Goal: Communication & Community: Answer question/provide support

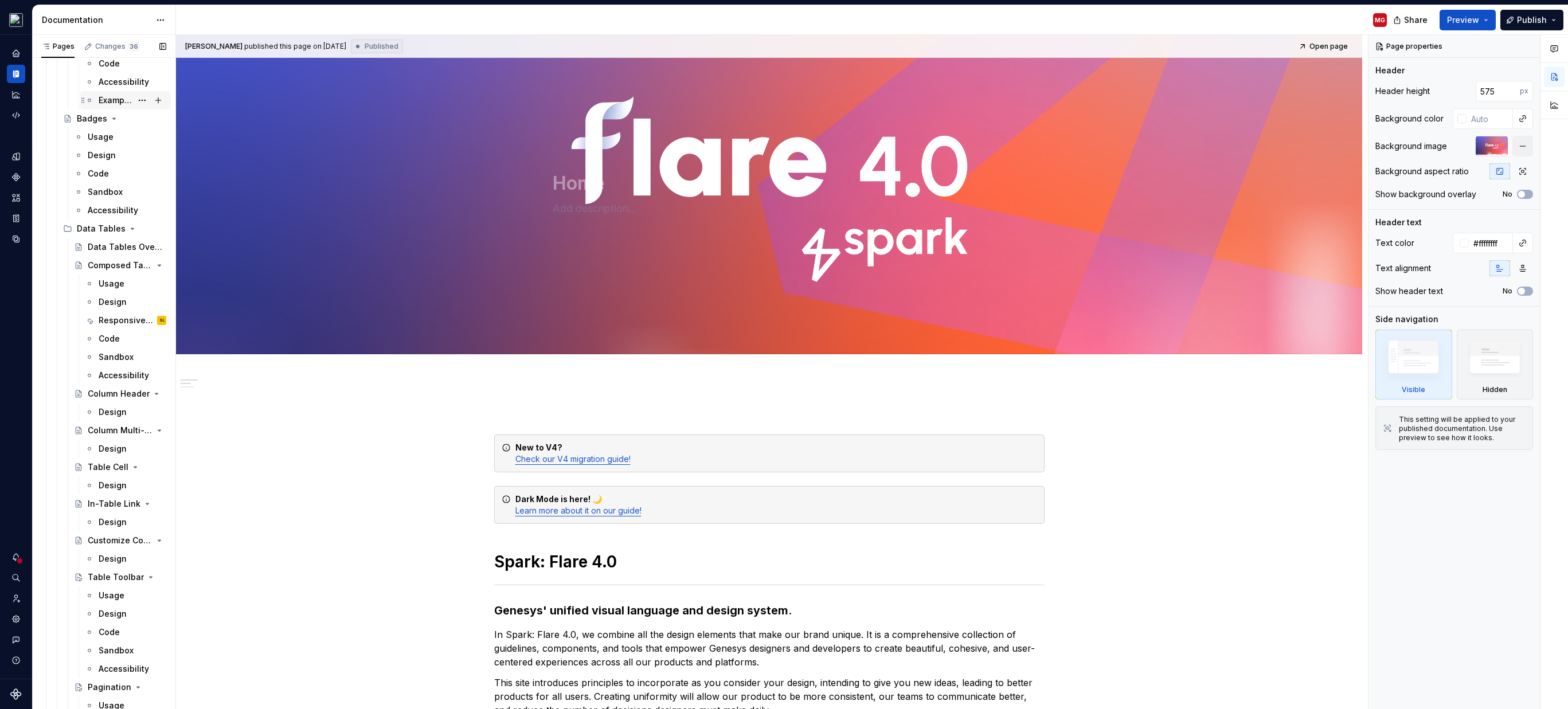
scroll to position [5928, 0]
click at [121, 333] on div "Responsive Behavior" at bounding box center [115, 328] width 33 height 12
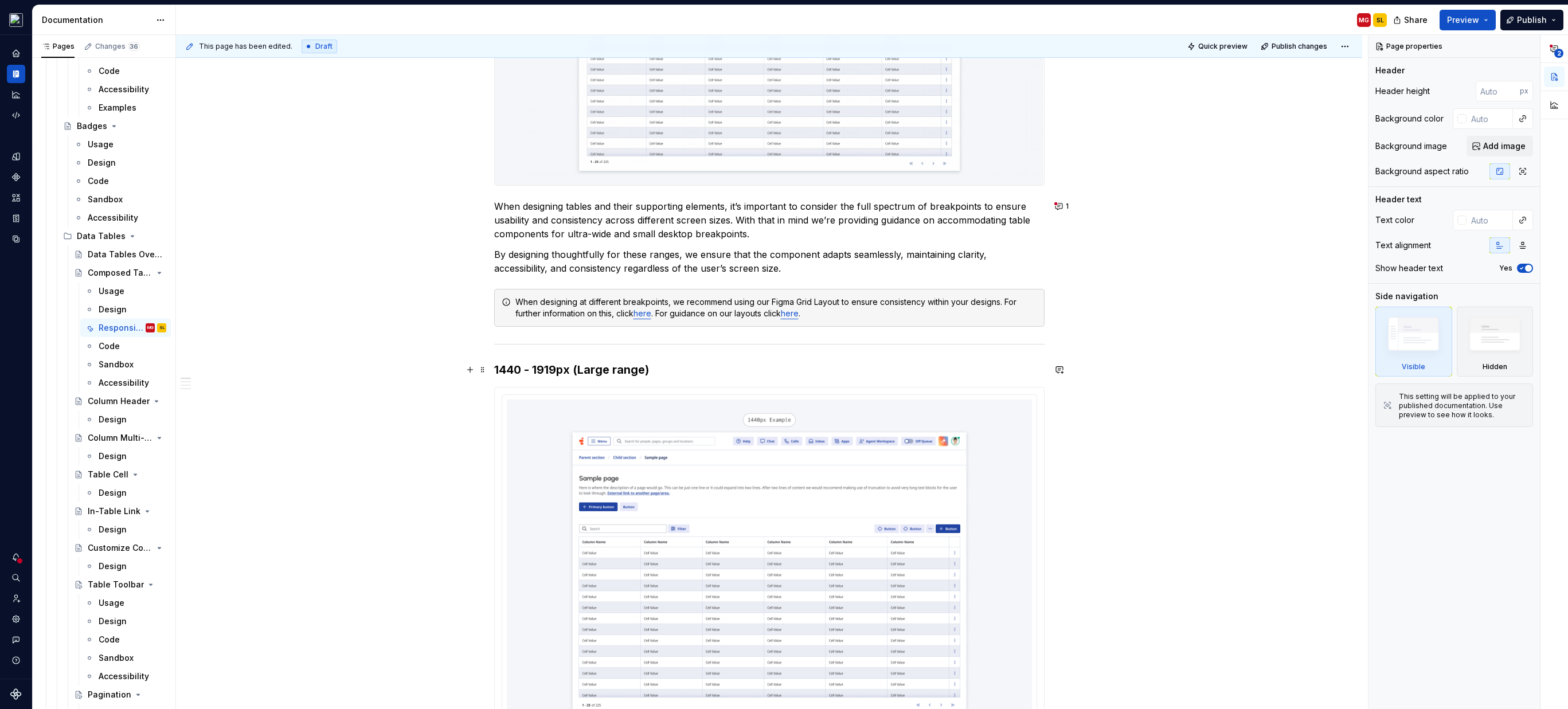
scroll to position [381, 0]
click at [1062, 207] on button "1" at bounding box center [1062, 206] width 22 height 16
type textarea "*"
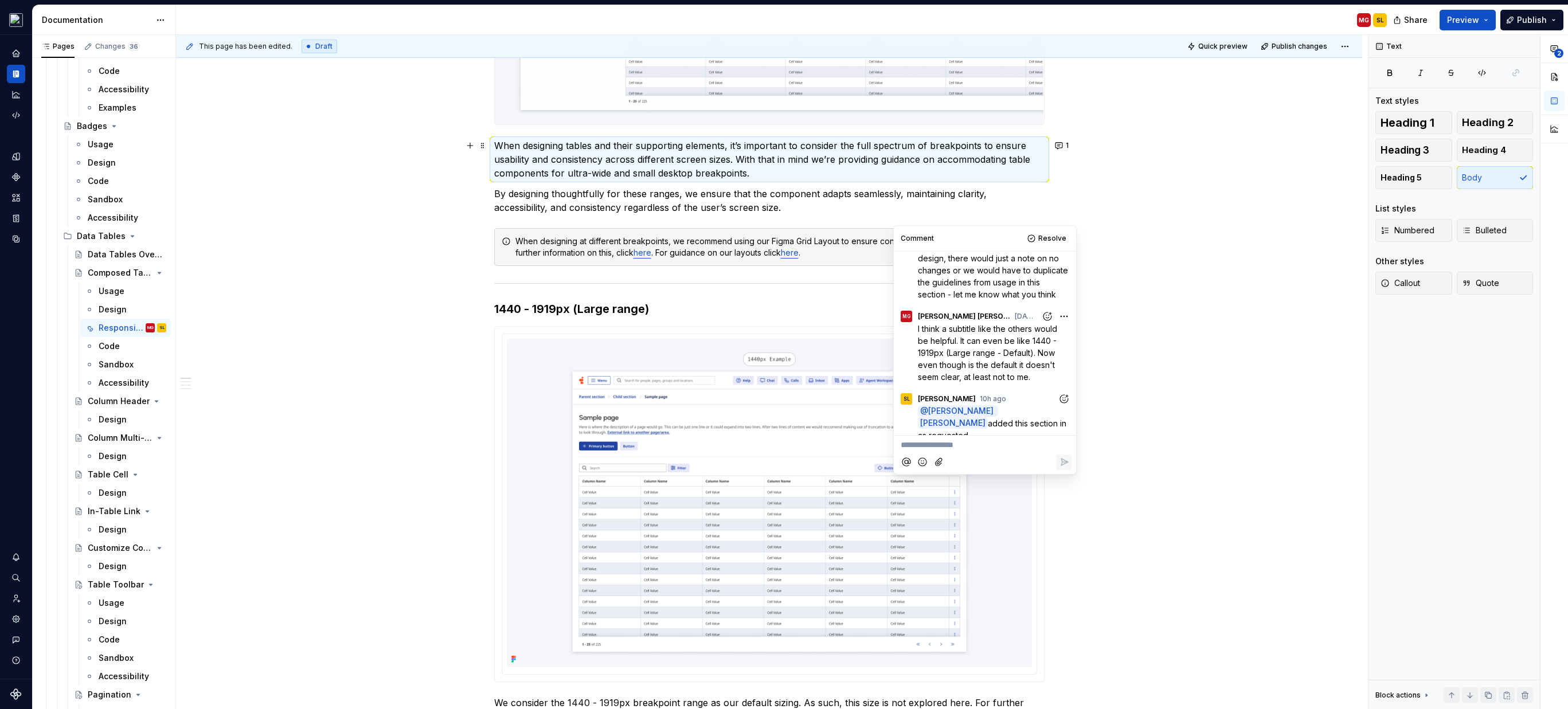
scroll to position [372, 0]
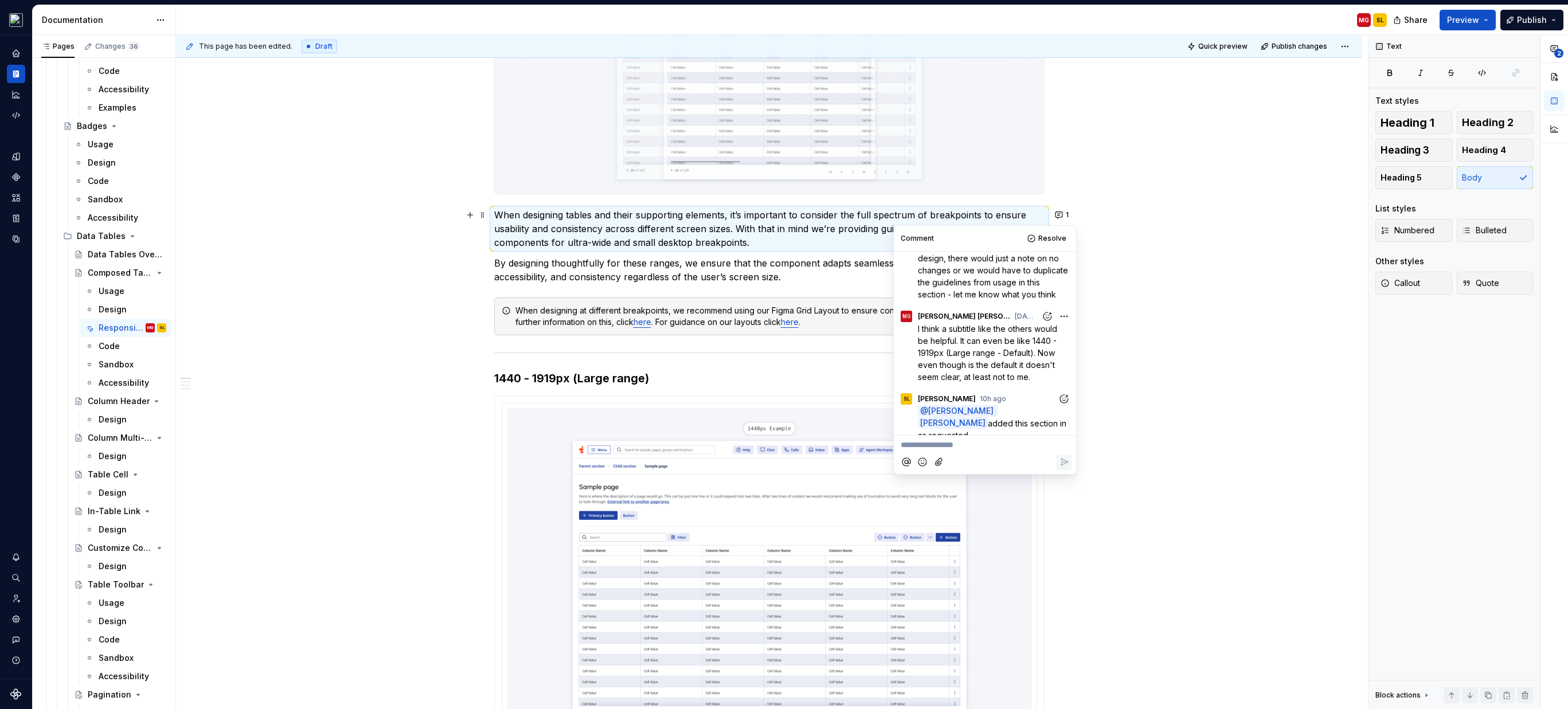
click at [991, 444] on p "**********" at bounding box center [984, 445] width 168 height 12
click at [989, 444] on p "**********" at bounding box center [984, 445] width 168 height 12
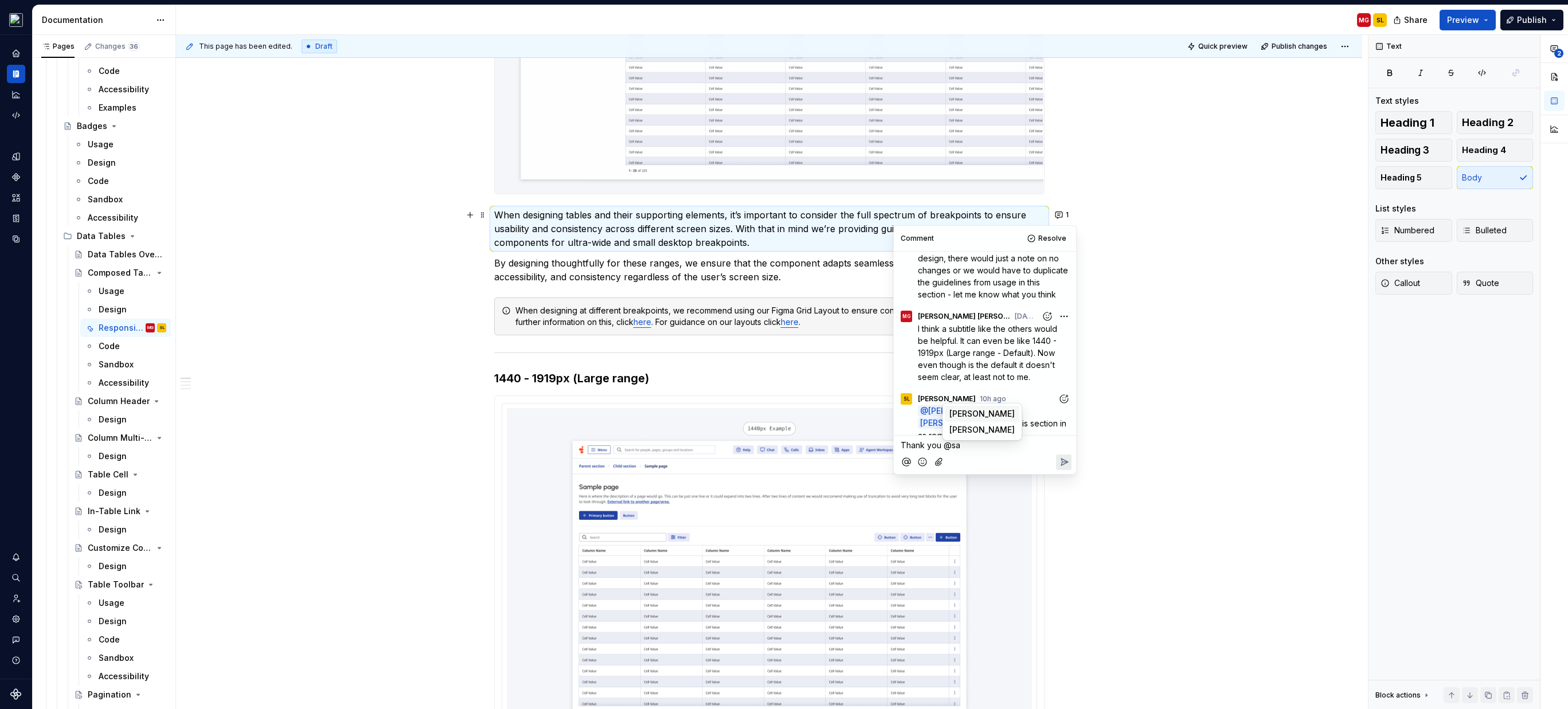
click at [981, 417] on span "[PERSON_NAME]" at bounding box center [982, 414] width 66 height 12
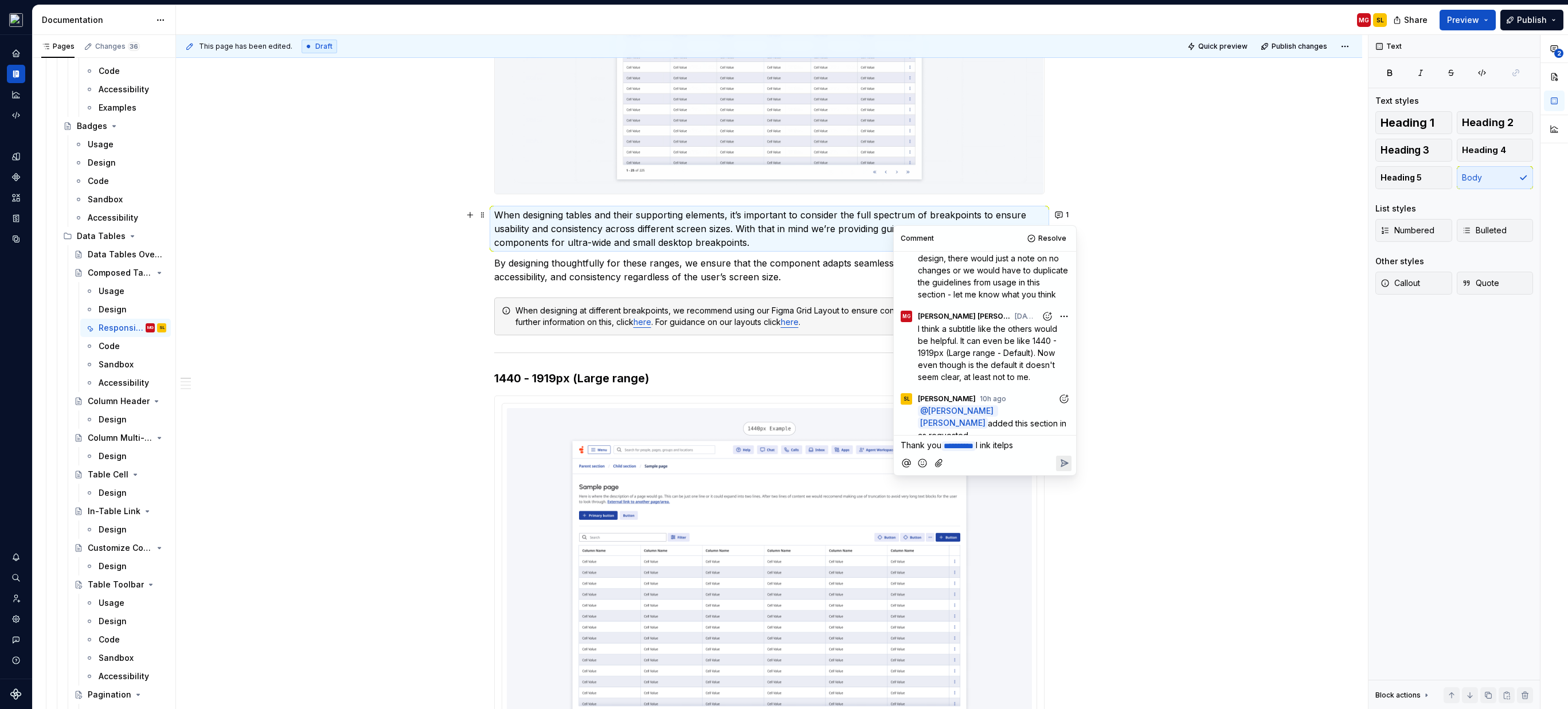
drag, startPoint x: 1041, startPoint y: 444, endPoint x: 1003, endPoint y: 443, distance: 38.0
click at [1004, 443] on p "Thank you * ********* ﻿ I ink itelps" at bounding box center [984, 446] width 168 height 13
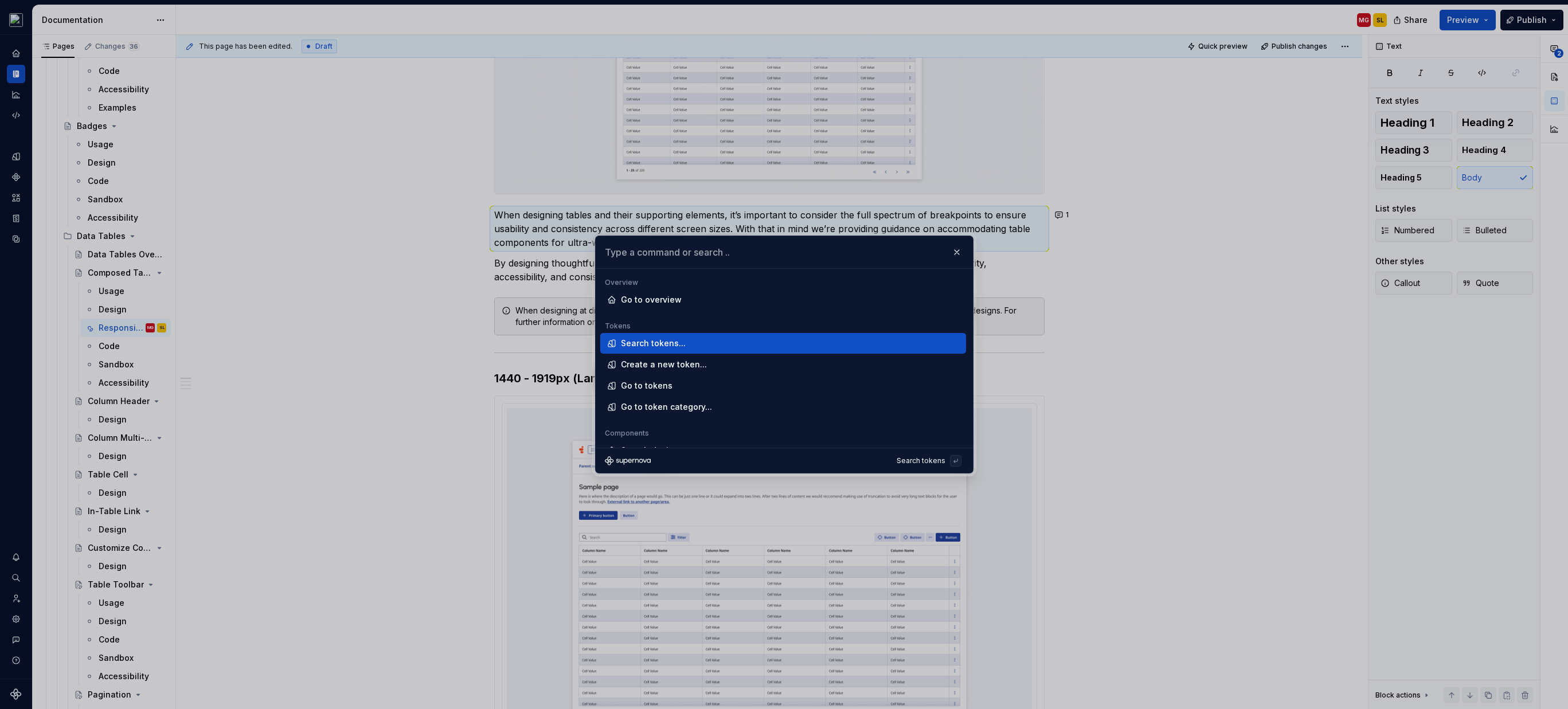
type textarea "*"
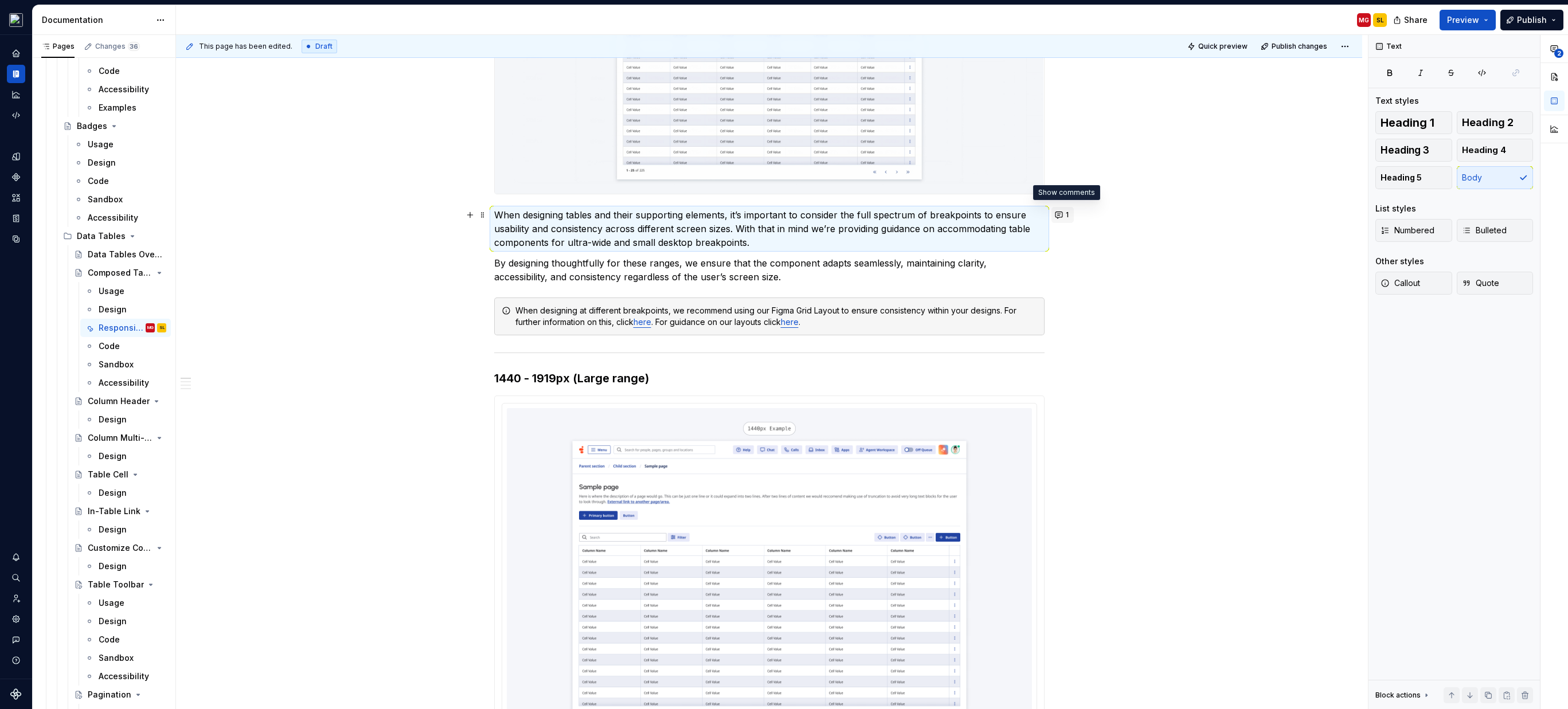
click at [1061, 216] on button "1" at bounding box center [1062, 215] width 22 height 16
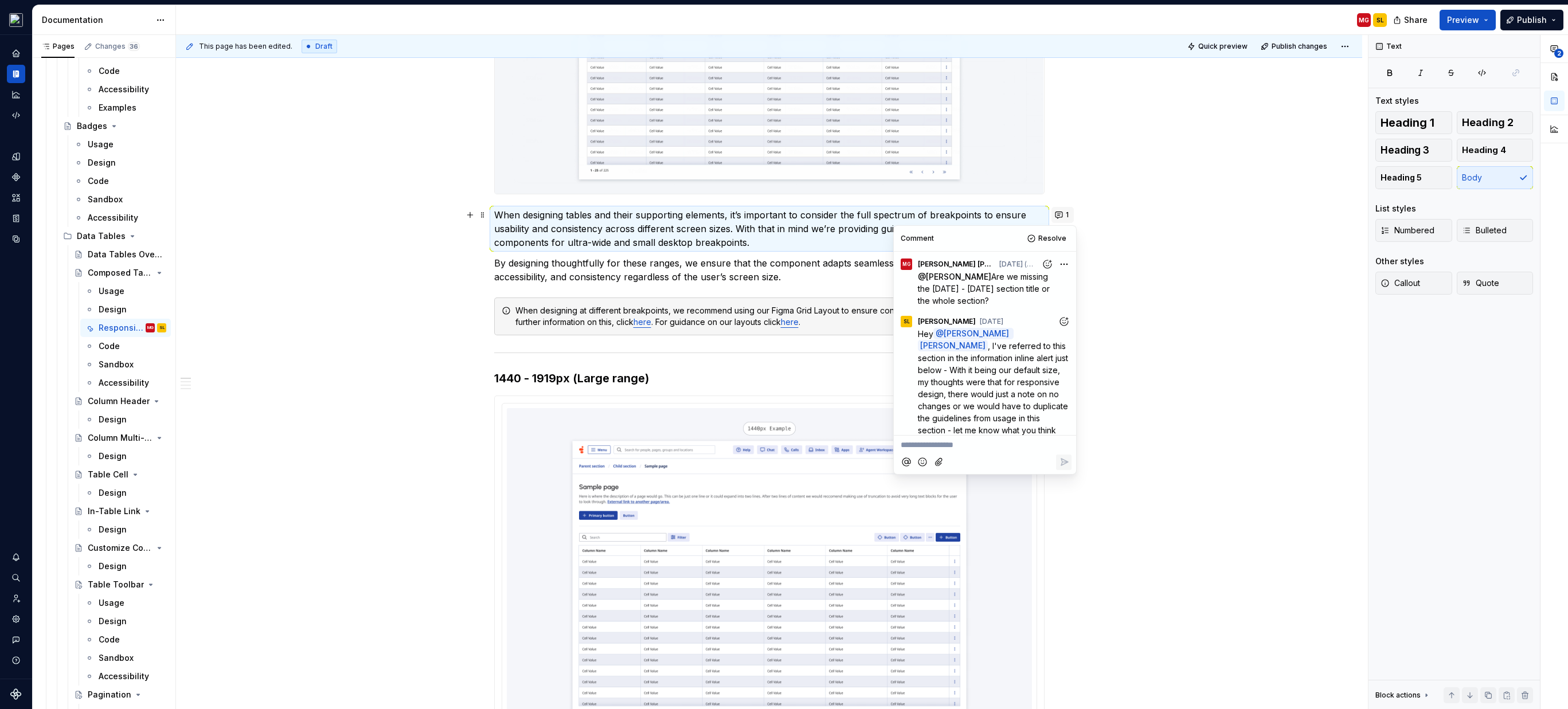
scroll to position [136, 0]
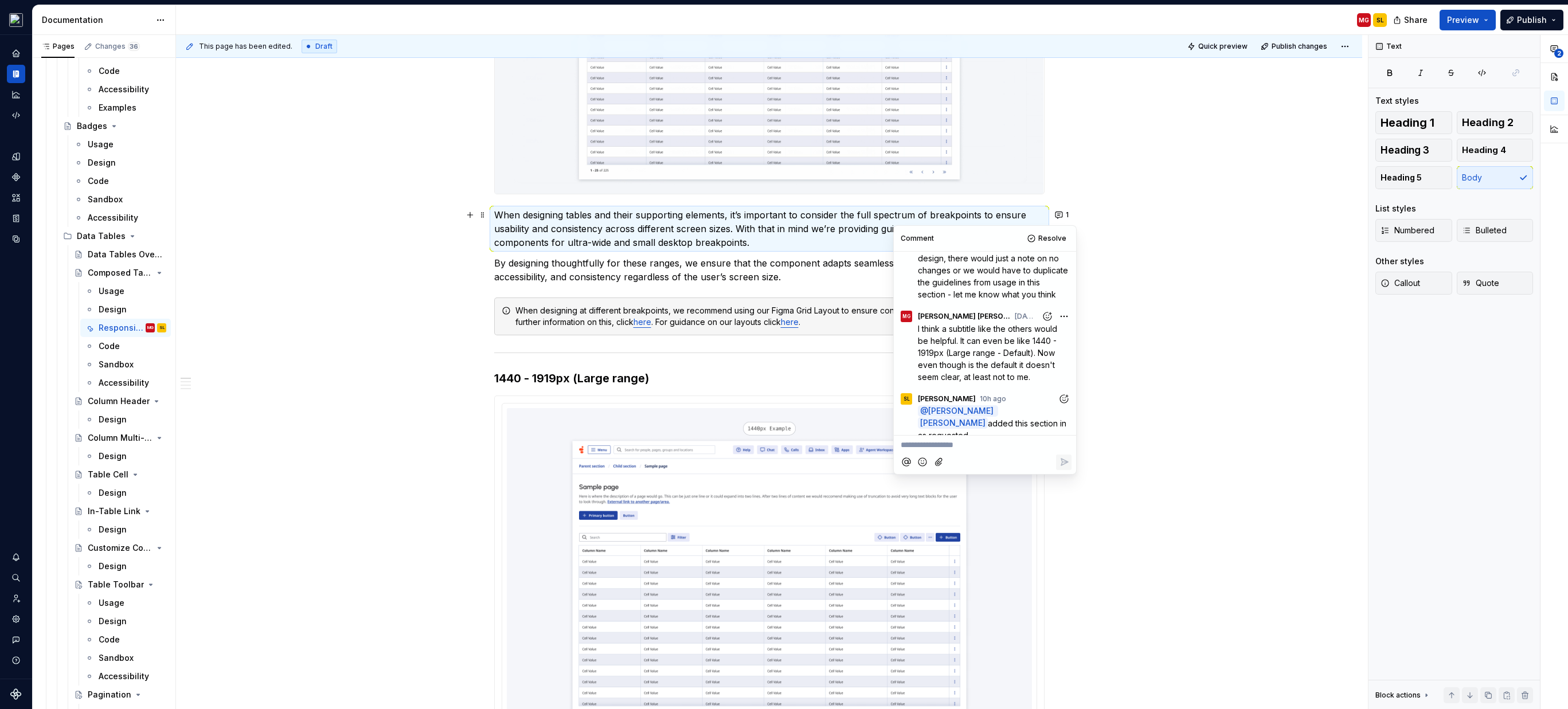
click at [997, 444] on p "**********" at bounding box center [984, 445] width 168 height 12
drag, startPoint x: 973, startPoint y: 446, endPoint x: 926, endPoint y: 443, distance: 47.1
click at [926, 443] on p "Thankou@a" at bounding box center [984, 445] width 168 height 12
drag, startPoint x: 924, startPoint y: 446, endPoint x: 1164, endPoint y: 427, distance: 240.8
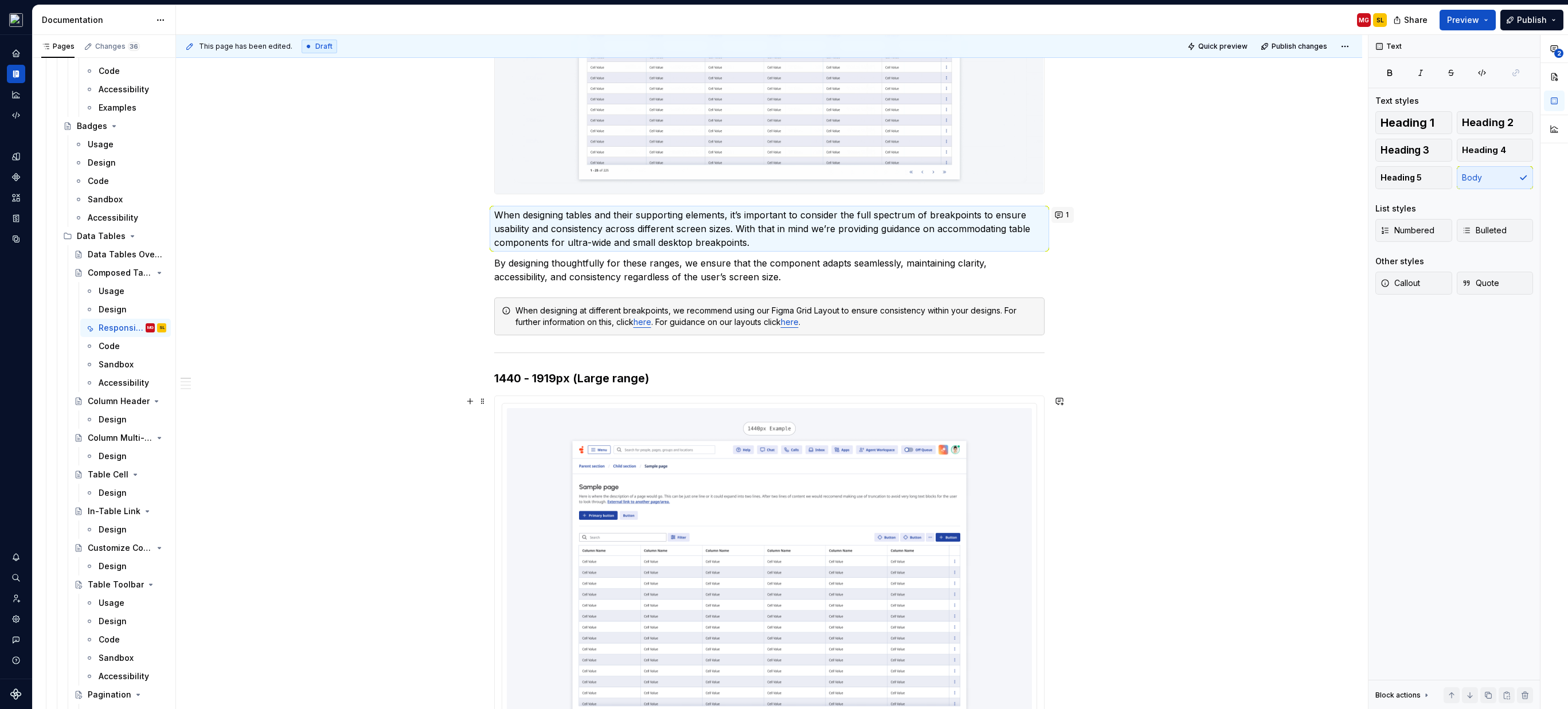
scroll to position [372, 0]
click at [1060, 217] on button "1" at bounding box center [1062, 214] width 22 height 16
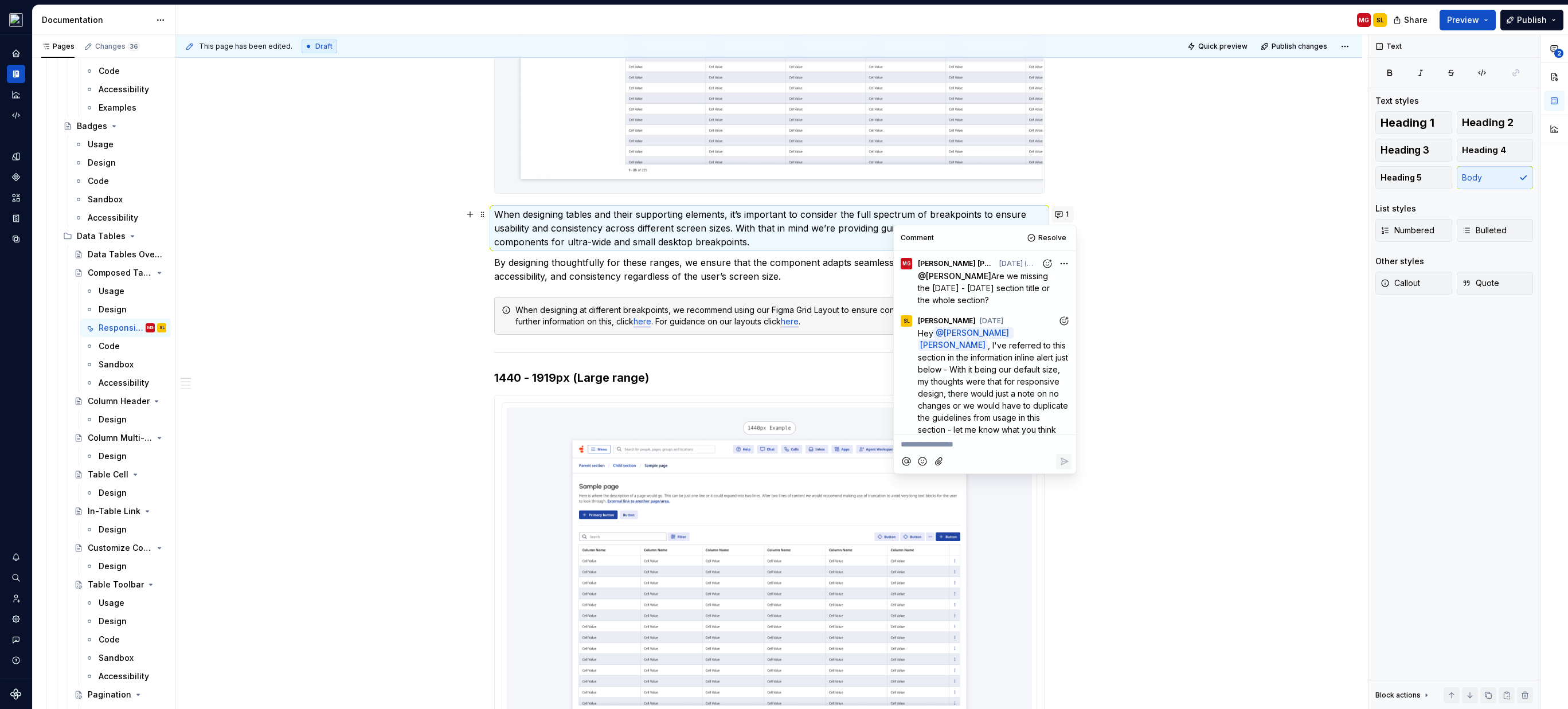
scroll to position [136, 0]
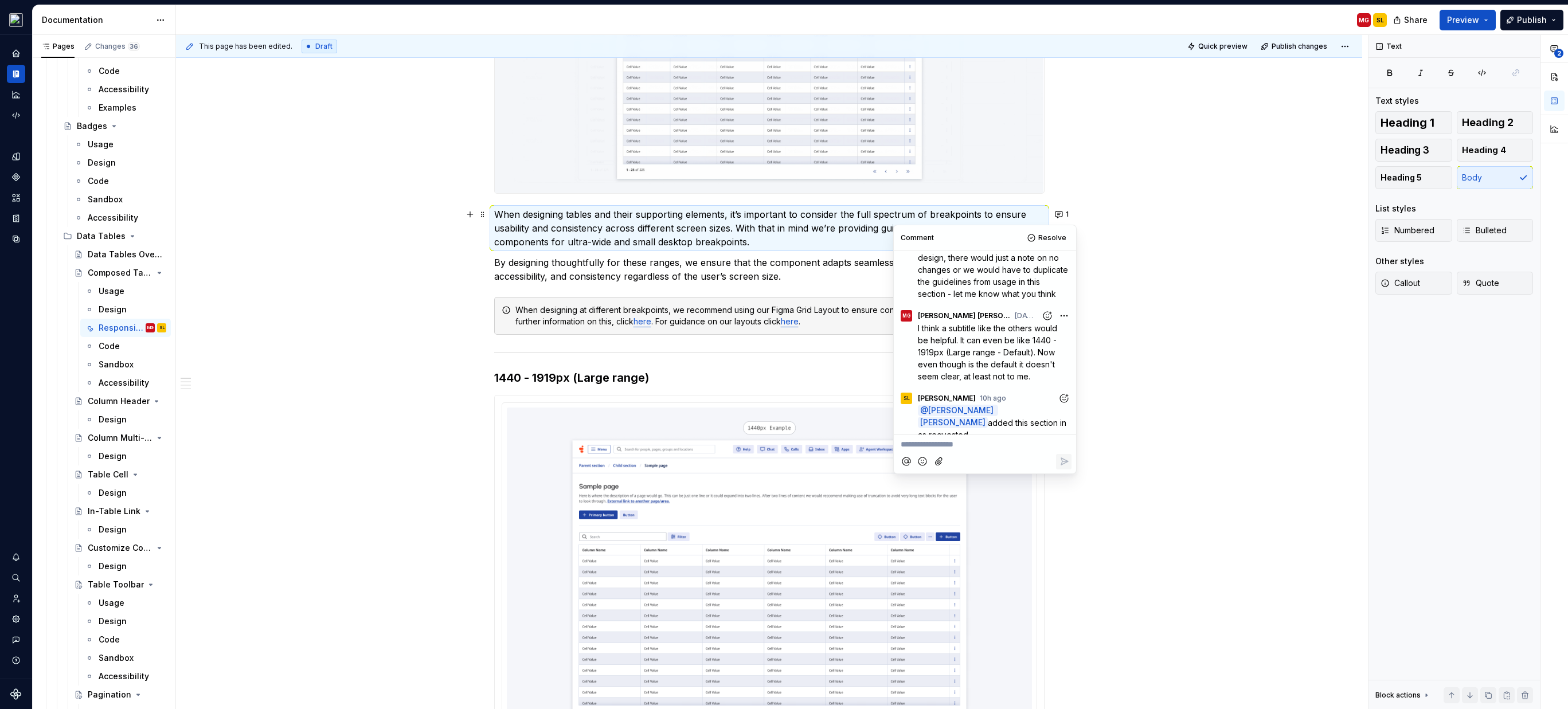
click at [983, 444] on p "**********" at bounding box center [984, 444] width 168 height 12
click at [972, 298] on span "[PERSON_NAME]" at bounding box center [982, 301] width 66 height 12
drag, startPoint x: 1034, startPoint y: 443, endPoint x: 1046, endPoint y: 457, distance: 18.4
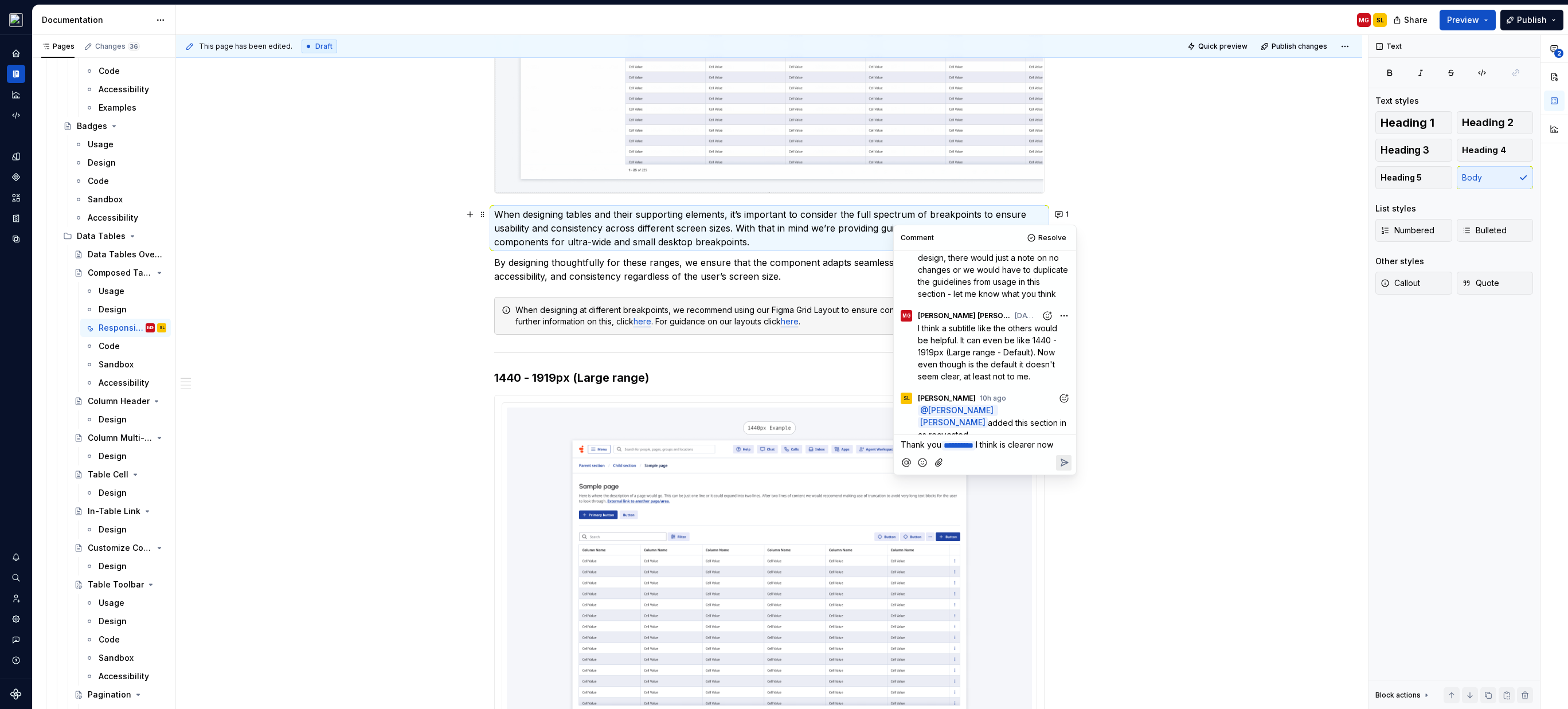
click at [1046, 452] on p "Thank you * ********* ﻿ I think is clearer now" at bounding box center [984, 445] width 168 height 13
click at [1061, 466] on icon "Reply" at bounding box center [1065, 463] width 7 height 7
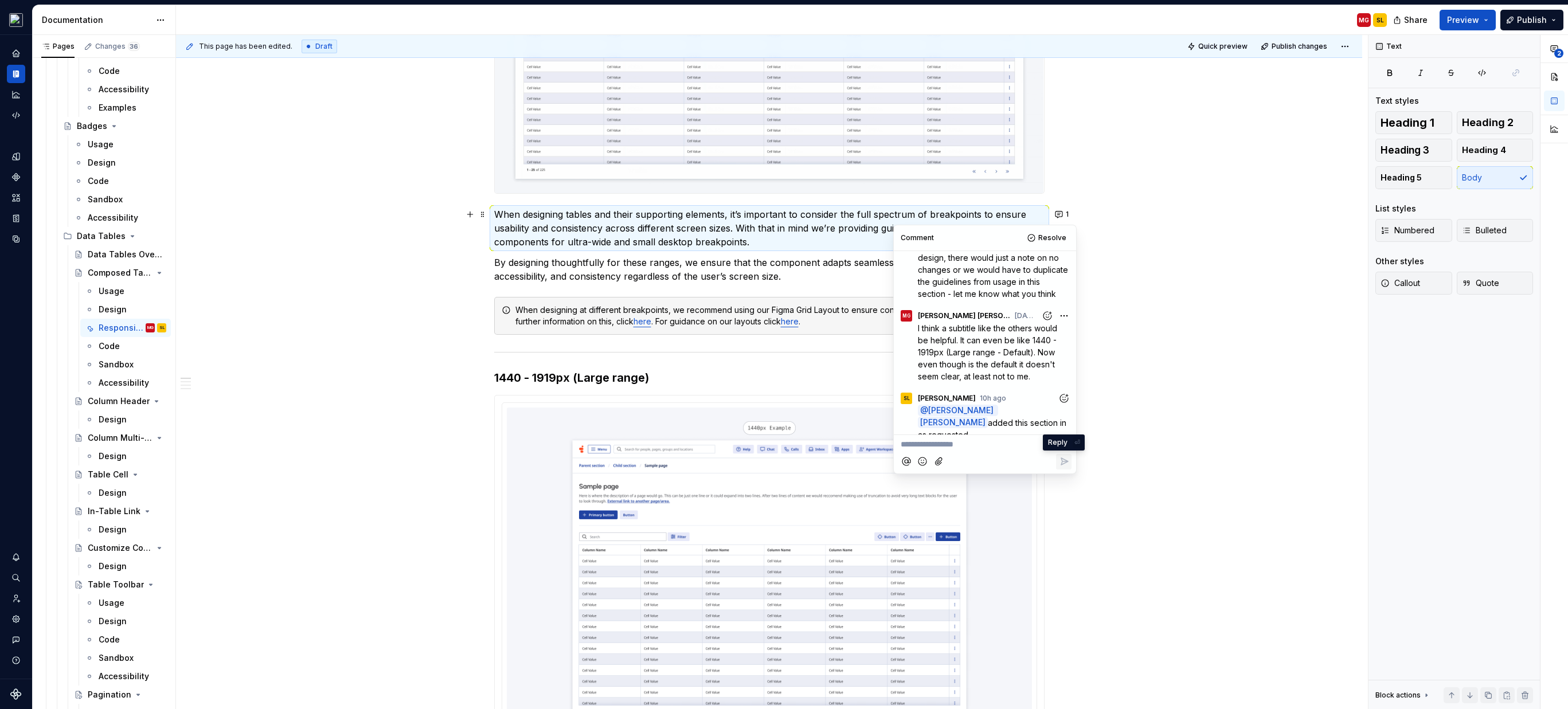
scroll to position [182, 0]
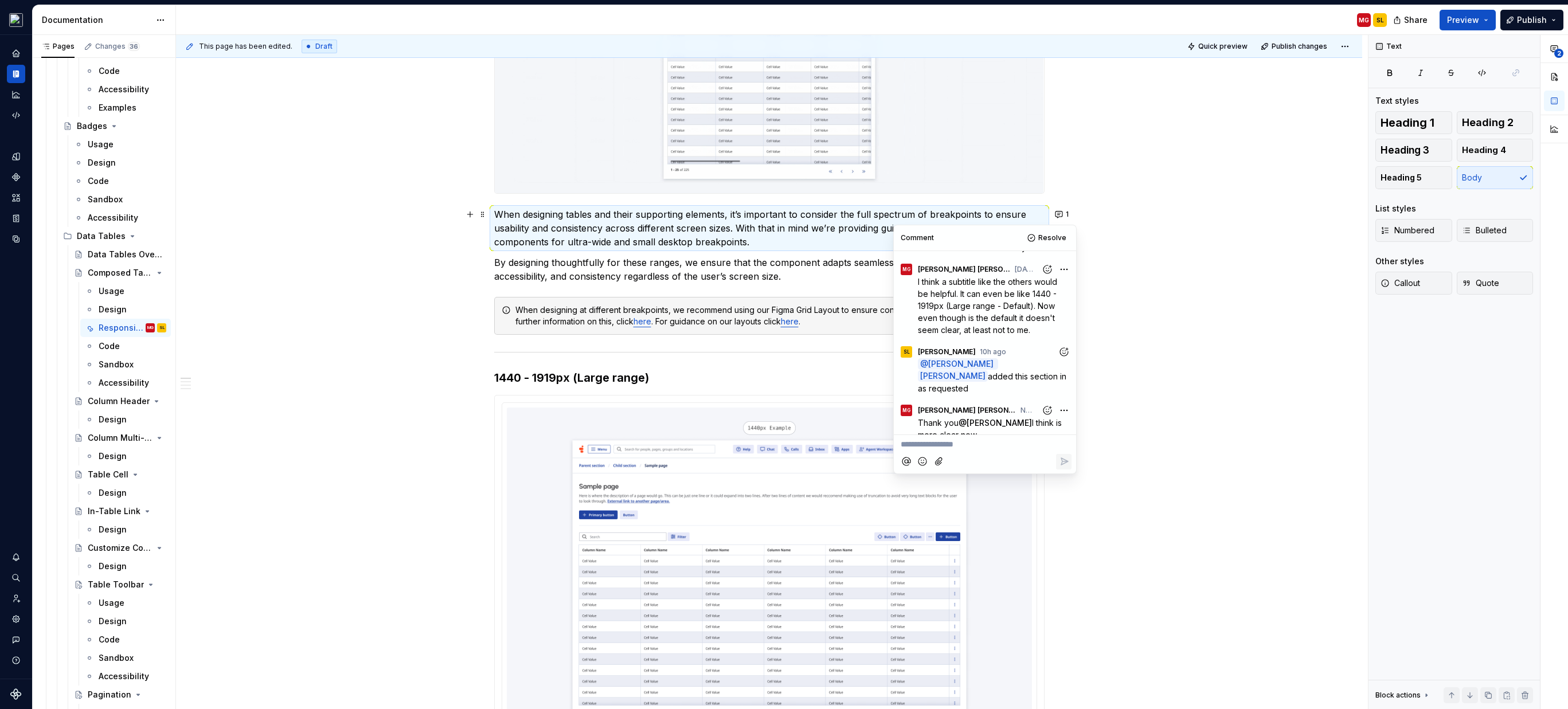
drag, startPoint x: 1109, startPoint y: 466, endPoint x: 1027, endPoint y: 485, distance: 84.2
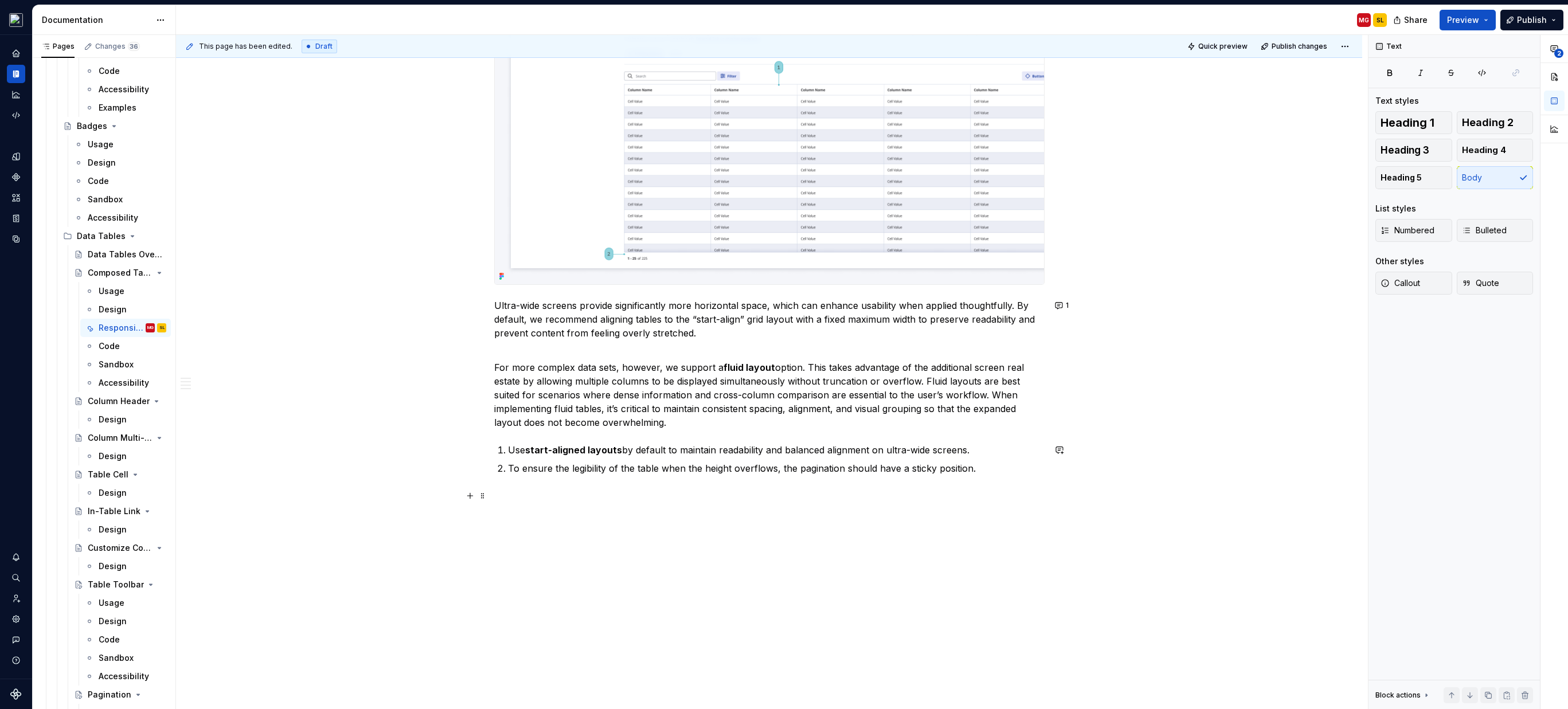
scroll to position [2544, 0]
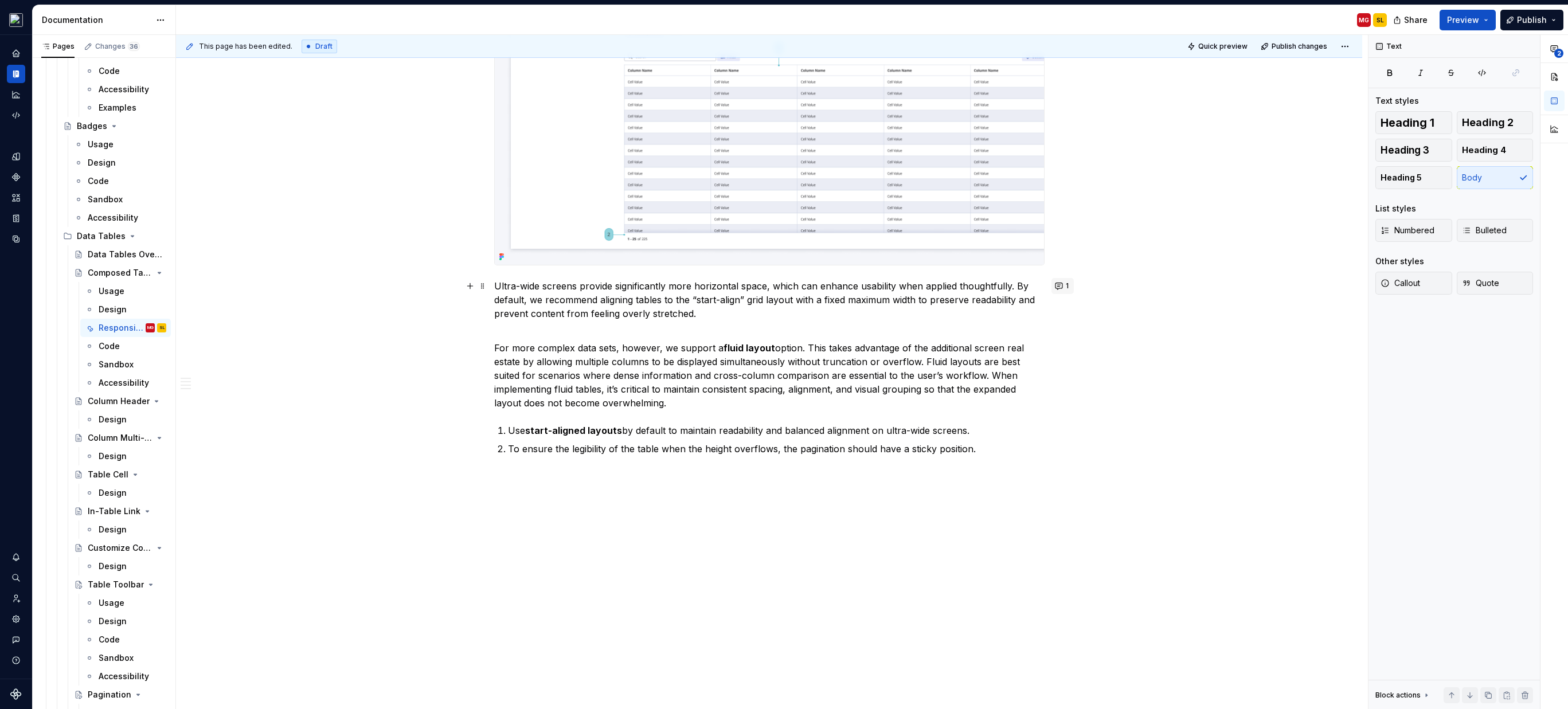
click at [1061, 285] on button "1" at bounding box center [1062, 285] width 22 height 16
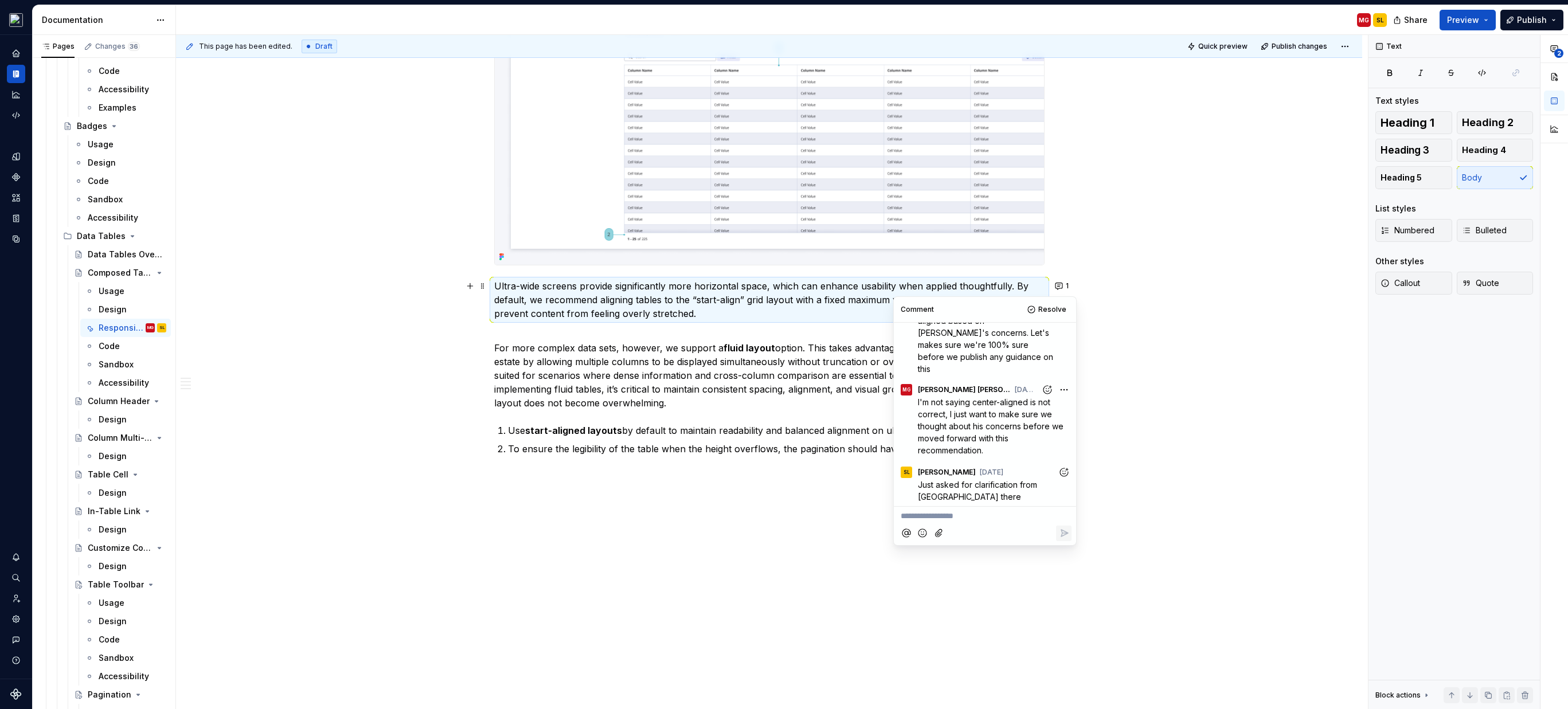
scroll to position [124, 0]
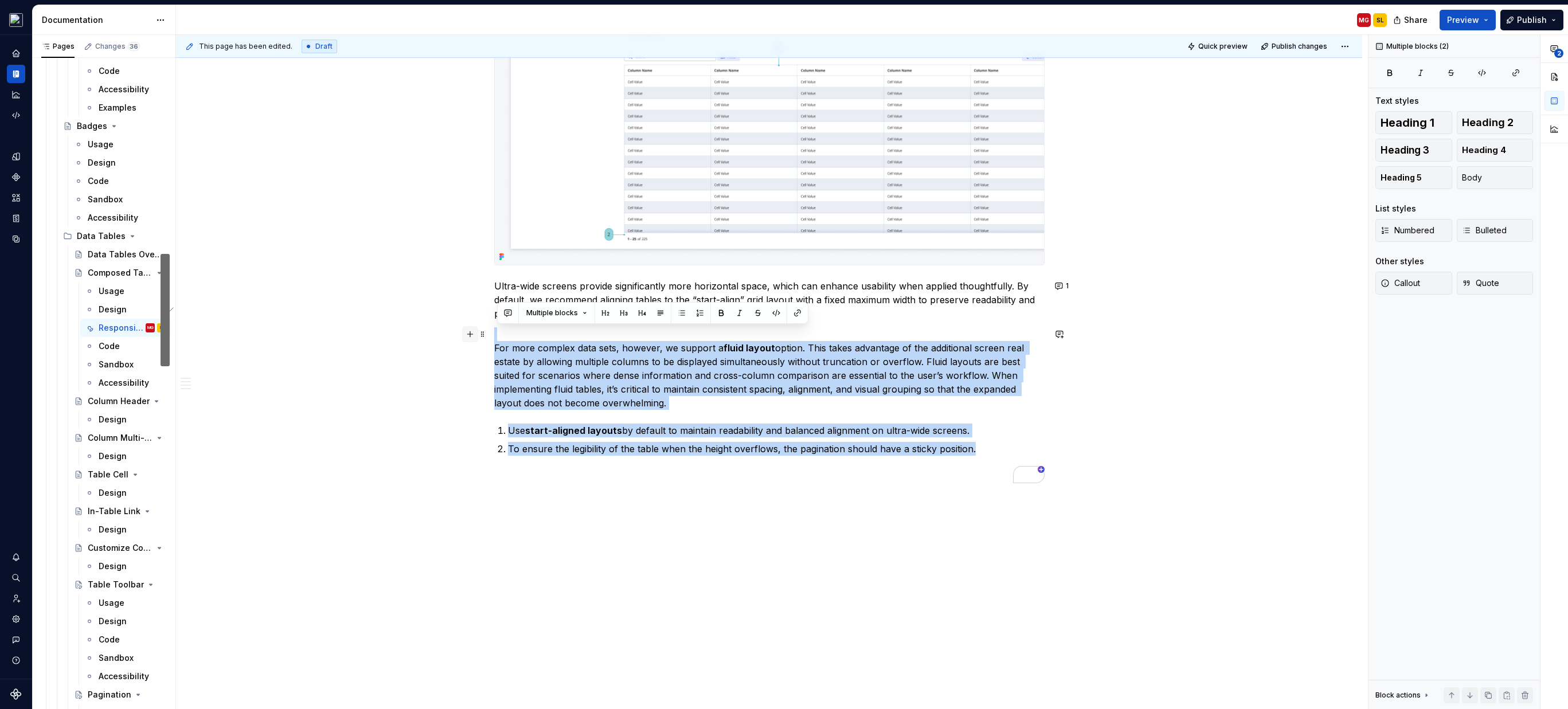
scroll to position [2544, 0]
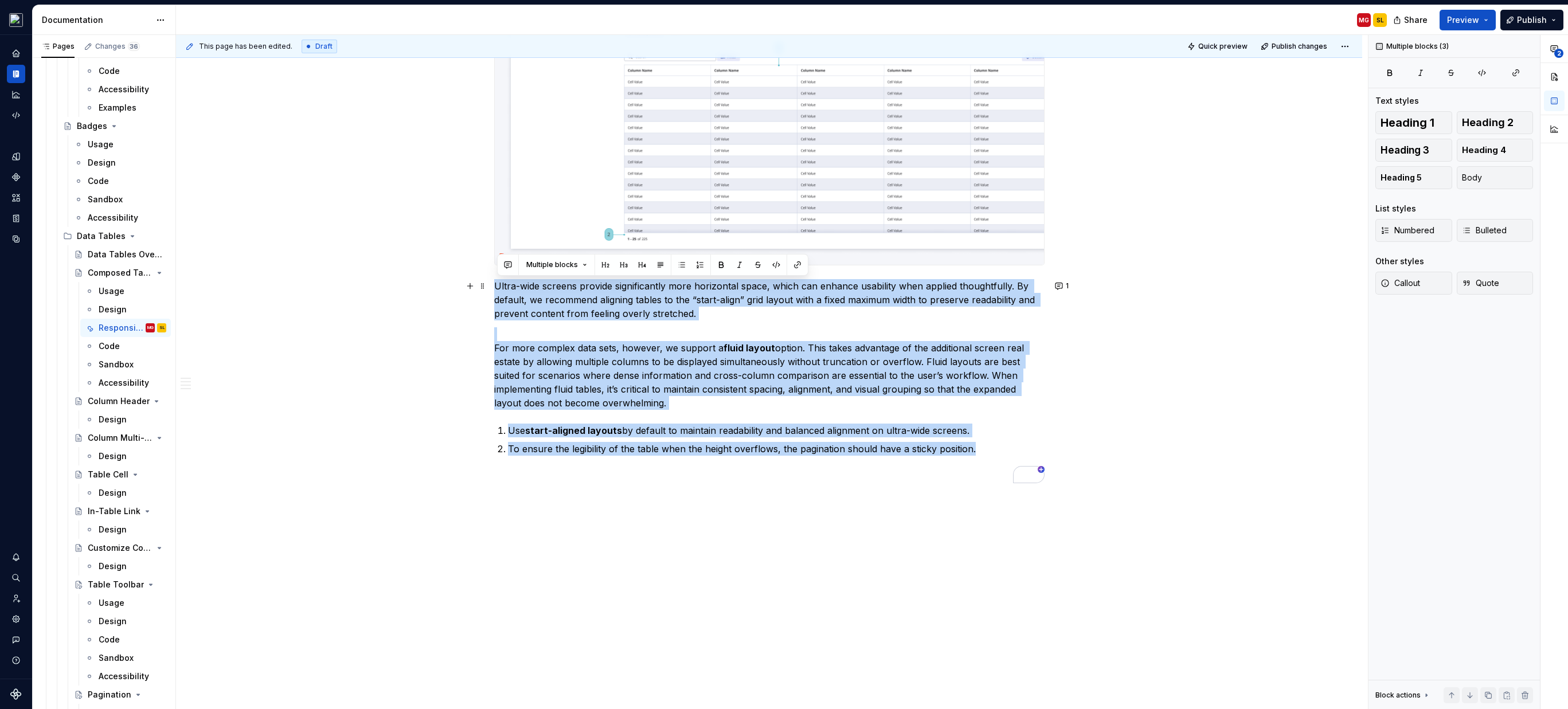
drag, startPoint x: 920, startPoint y: 447, endPoint x: 461, endPoint y: 279, distance: 488.8
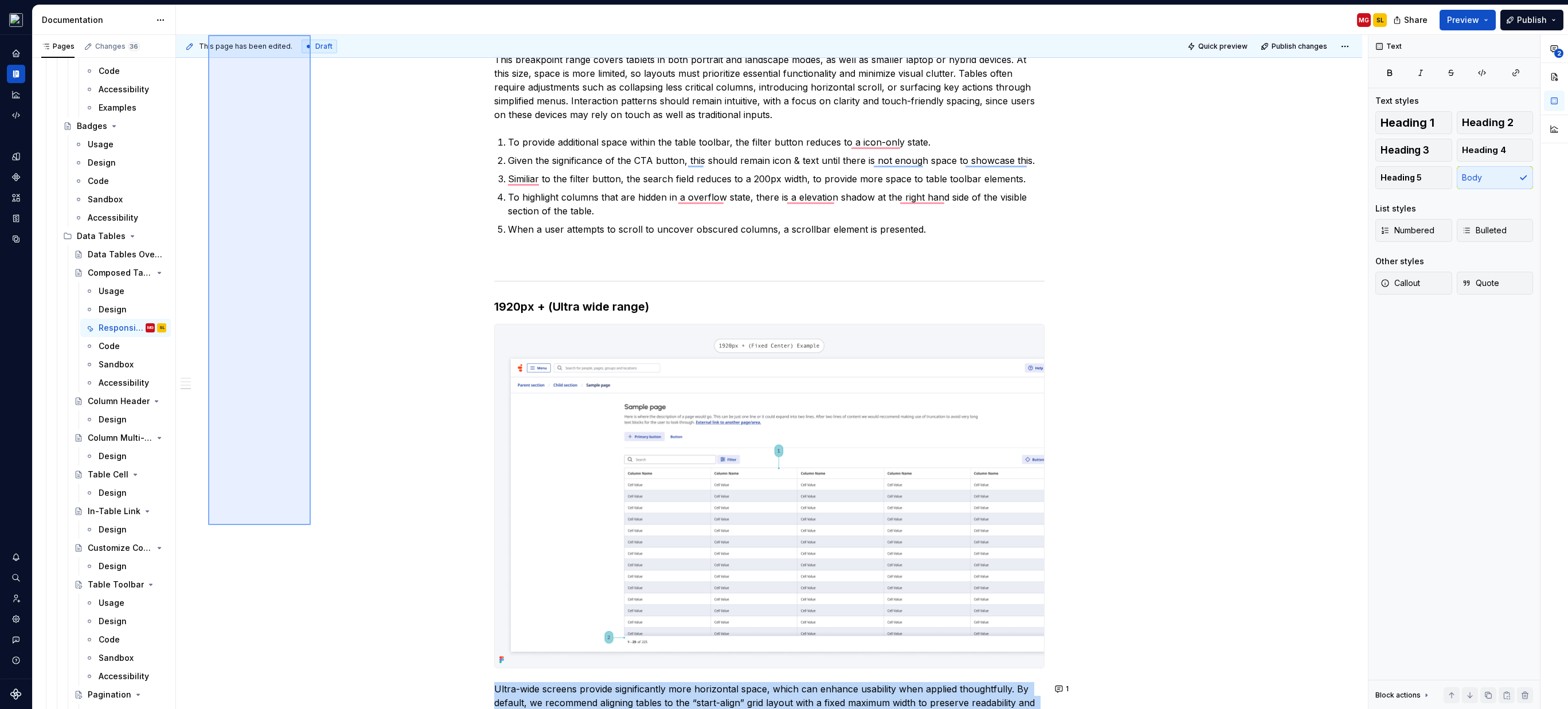
scroll to position [0, 0]
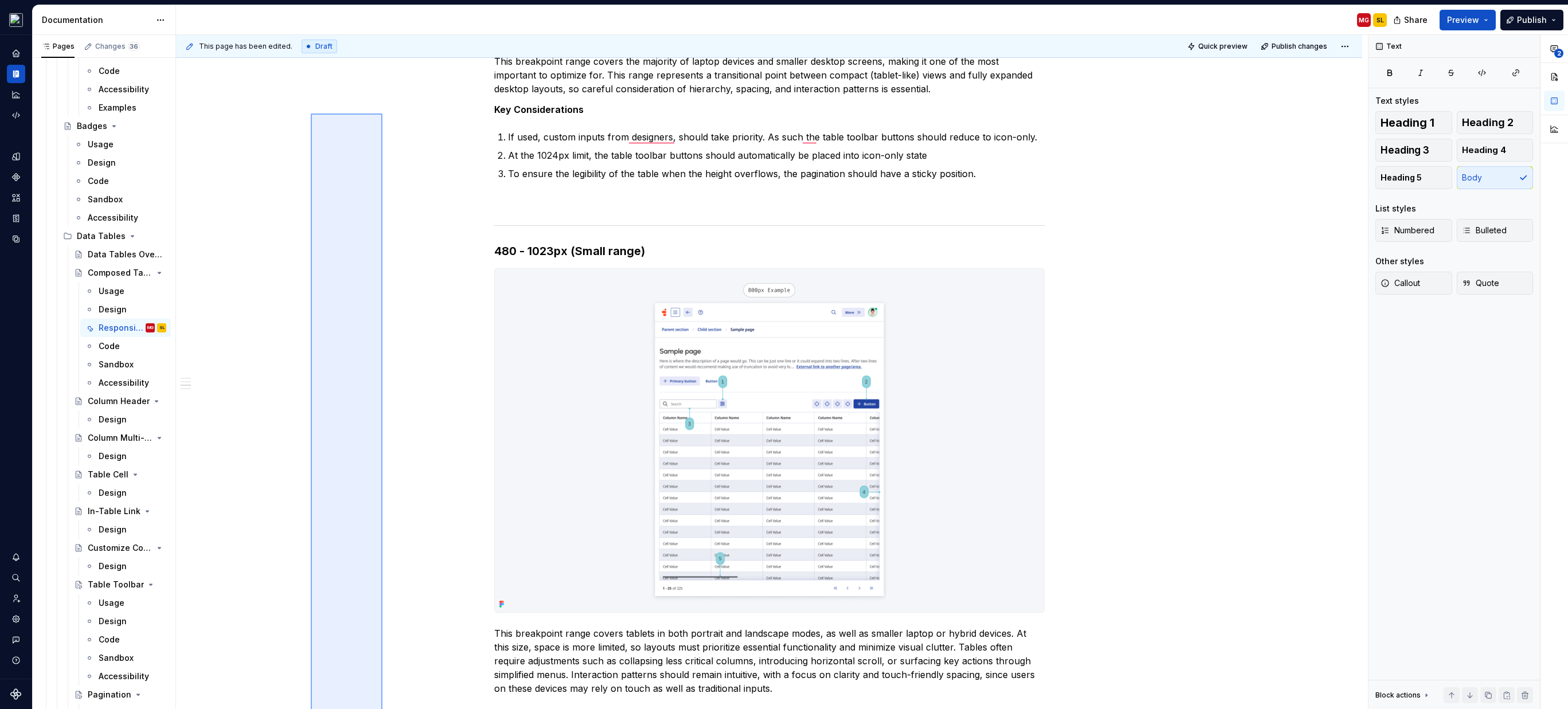
drag, startPoint x: 463, startPoint y: 170, endPoint x: 382, endPoint y: 114, distance: 98.5
click at [0, 0] on div "Spark Flare 4.0 MG Design system data Documentation MG SL Share Preview Publish…" at bounding box center [784, 354] width 1568 height 709
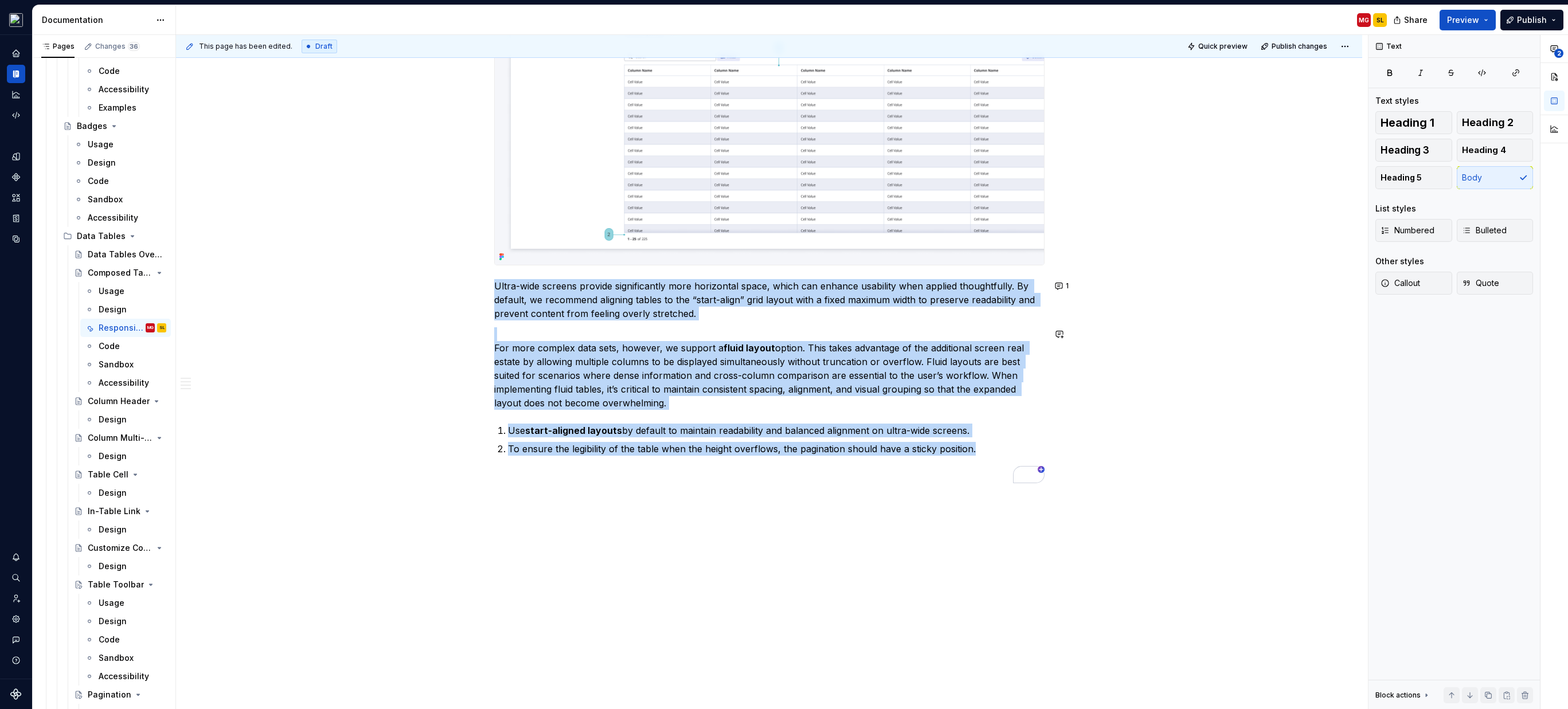
copy div "Lorem-ipsu dolorsi ametcon adipiscingeli sedd eiusmodtem incid, utlab etd magna…"
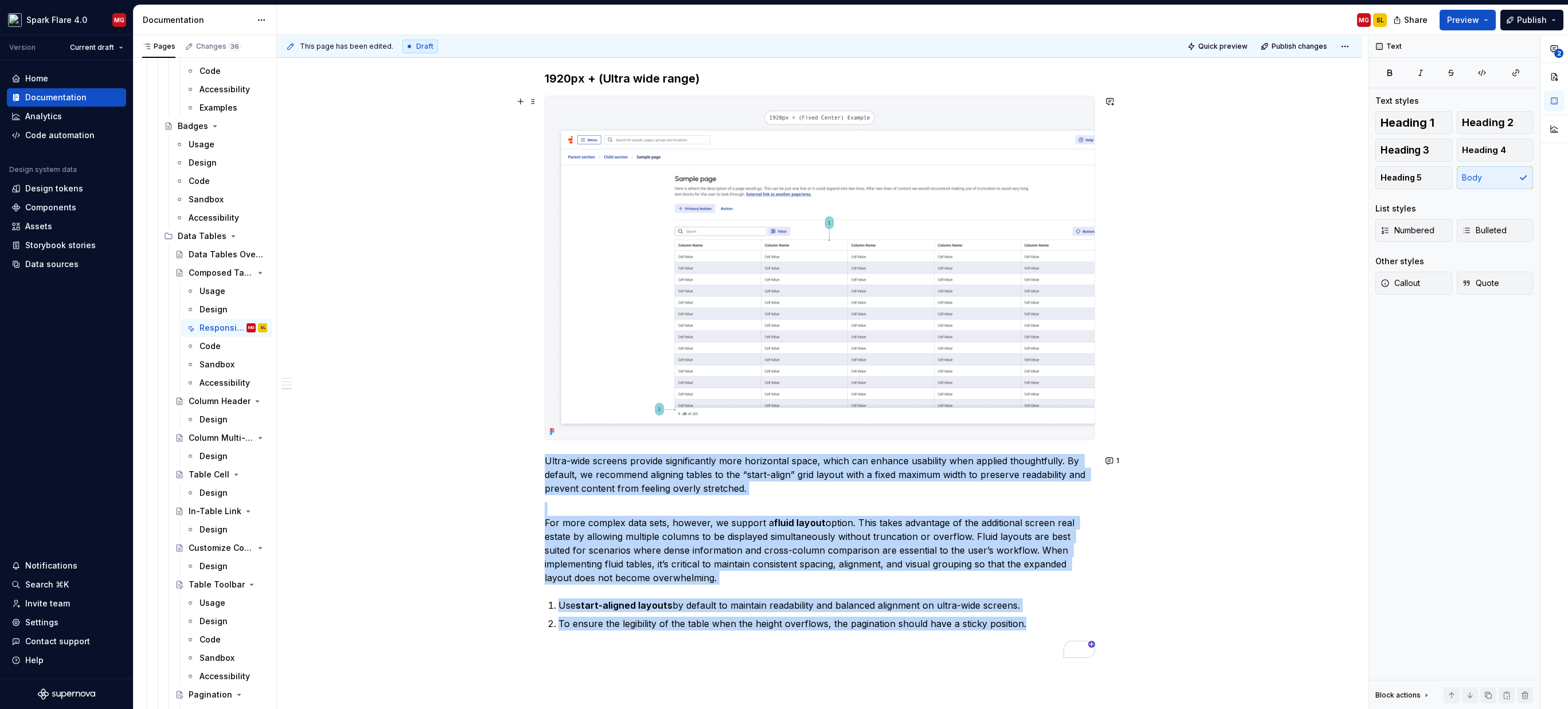
scroll to position [2372, 0]
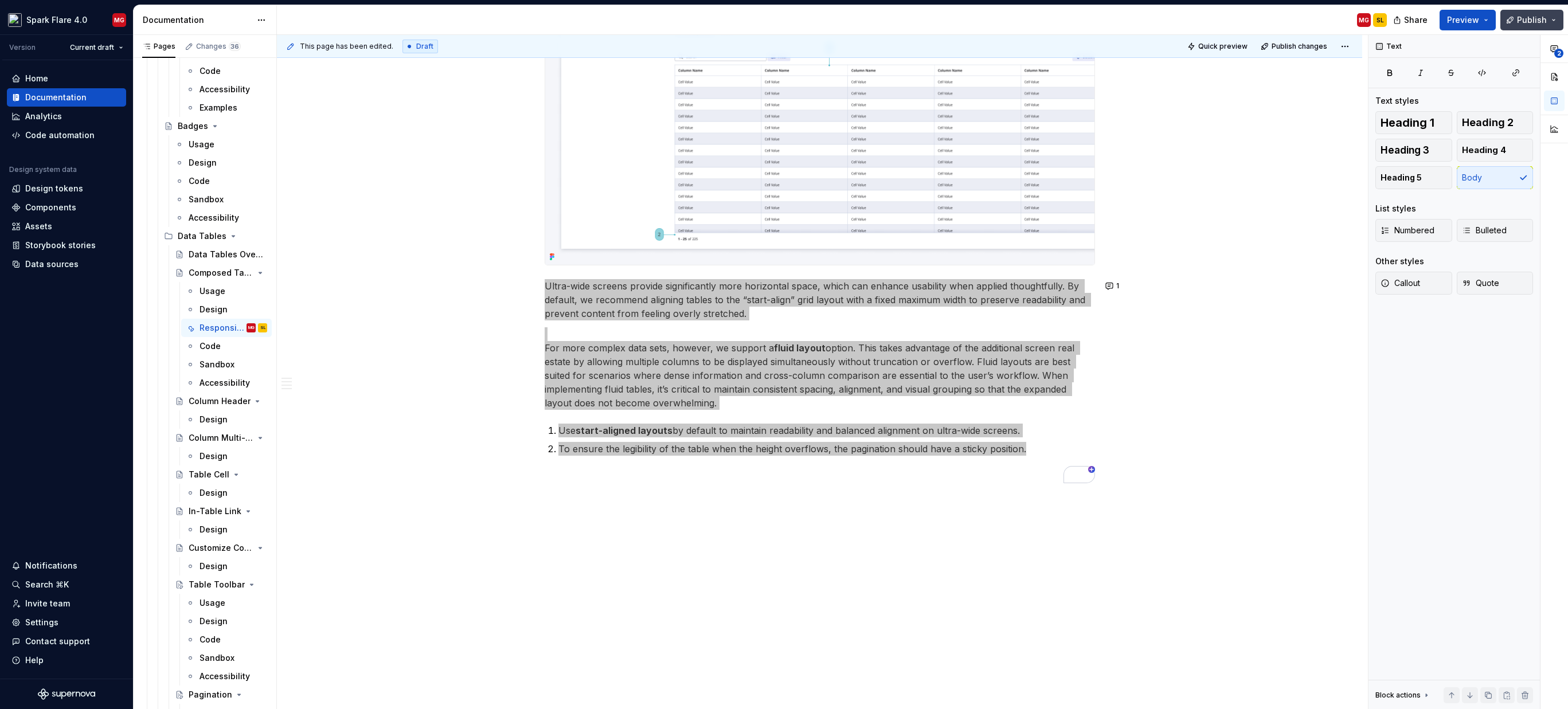
type textarea "*"
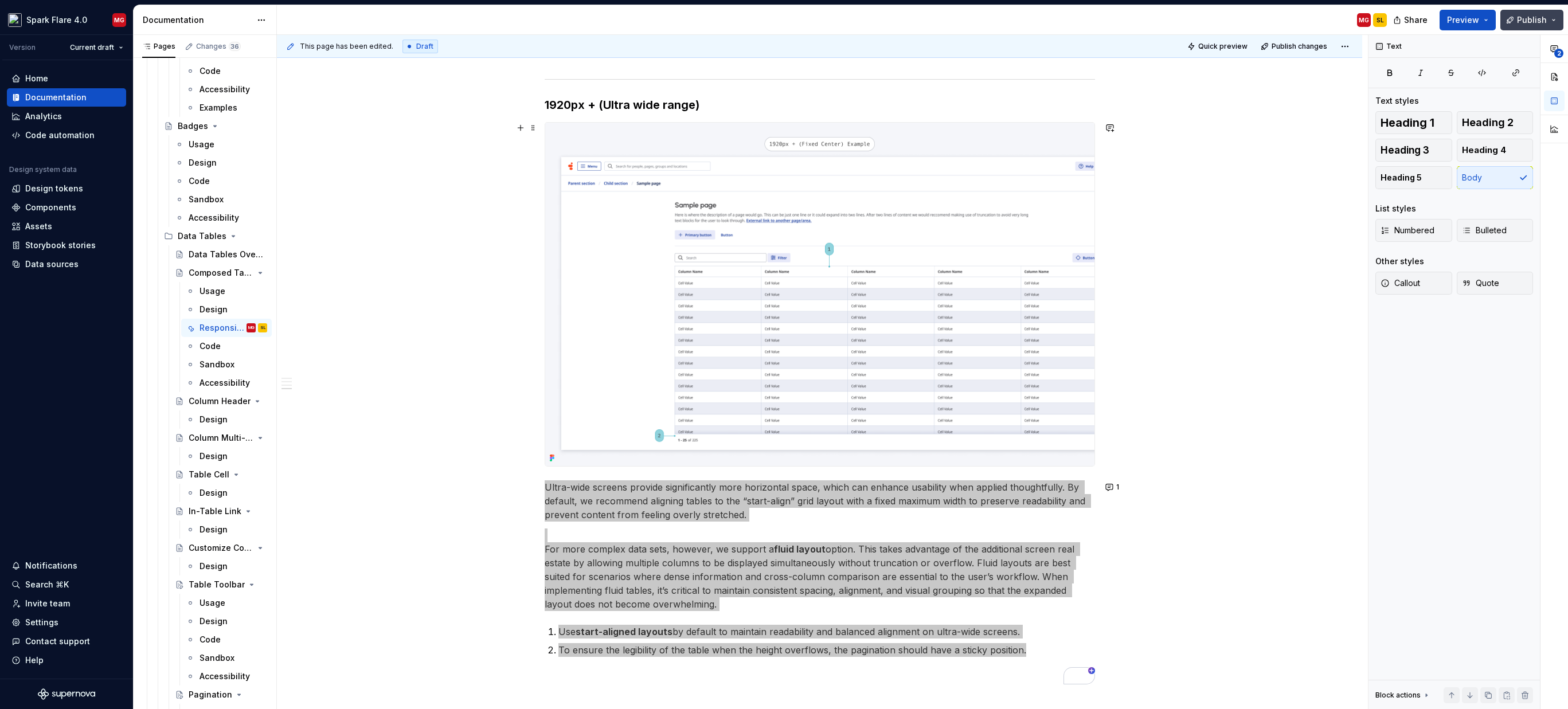
scroll to position [2353, 0]
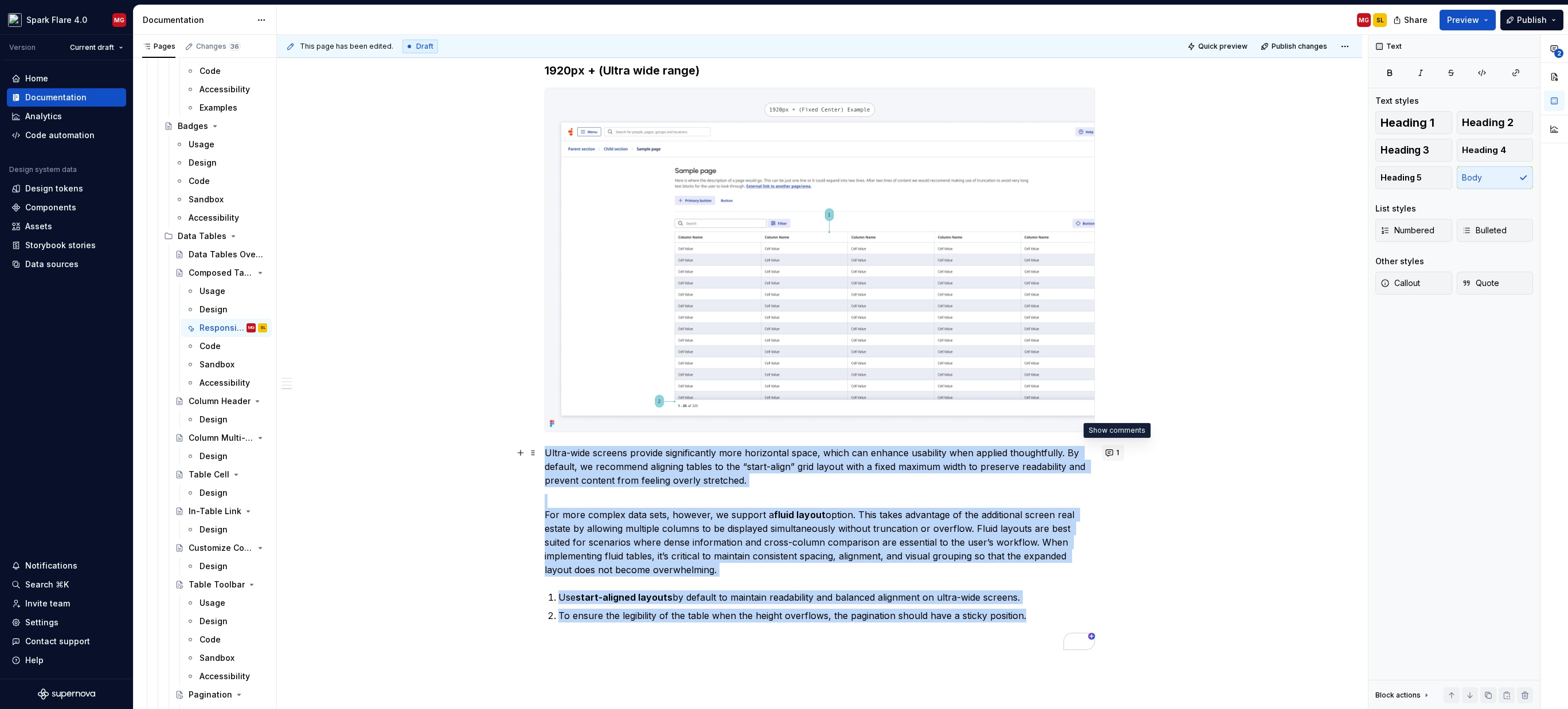
click at [1115, 450] on button "1" at bounding box center [1113, 452] width 22 height 16
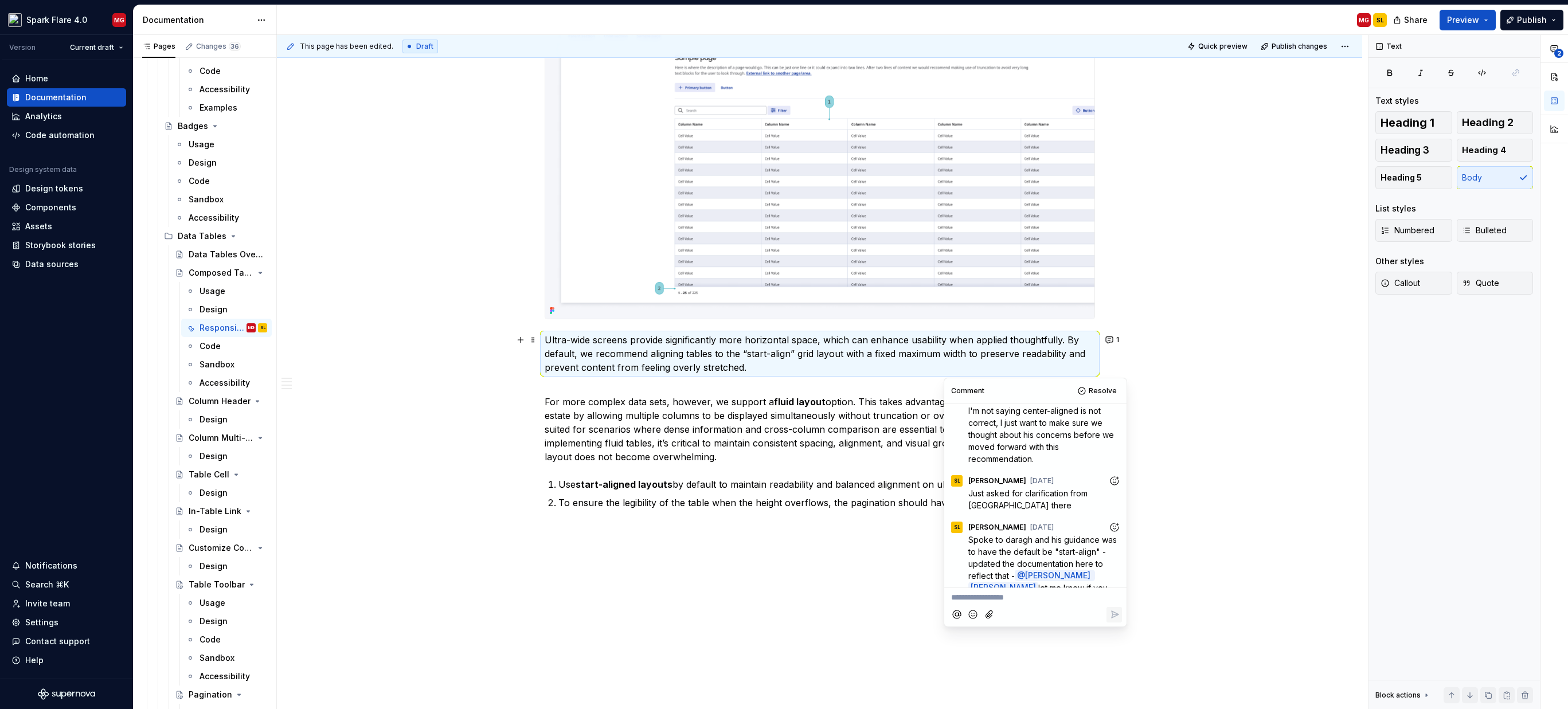
scroll to position [2544, 0]
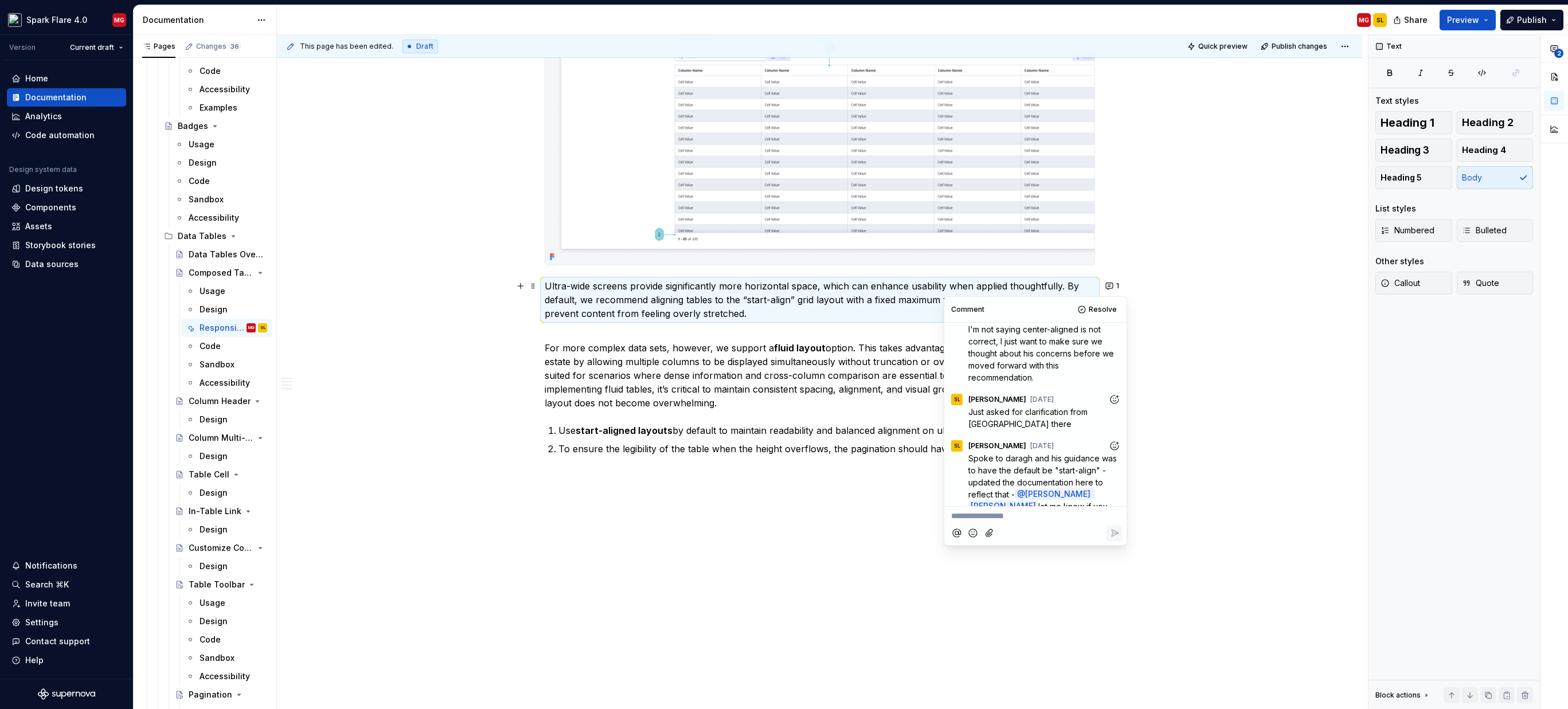
click at [1036, 516] on p "**********" at bounding box center [1035, 516] width 168 height 12
drag, startPoint x: 970, startPoint y: 552, endPoint x: 953, endPoint y: 549, distance: 17.3
click at [953, 549] on span "Hi [PERSON_NAME], since this may be a new concept for some designers, I think w…" at bounding box center [1035, 541] width 168 height 58
click at [1095, 552] on p "Hi [PERSON_NAME], since this may be a new concept for some designers, I think w…" at bounding box center [1035, 540] width 168 height 61
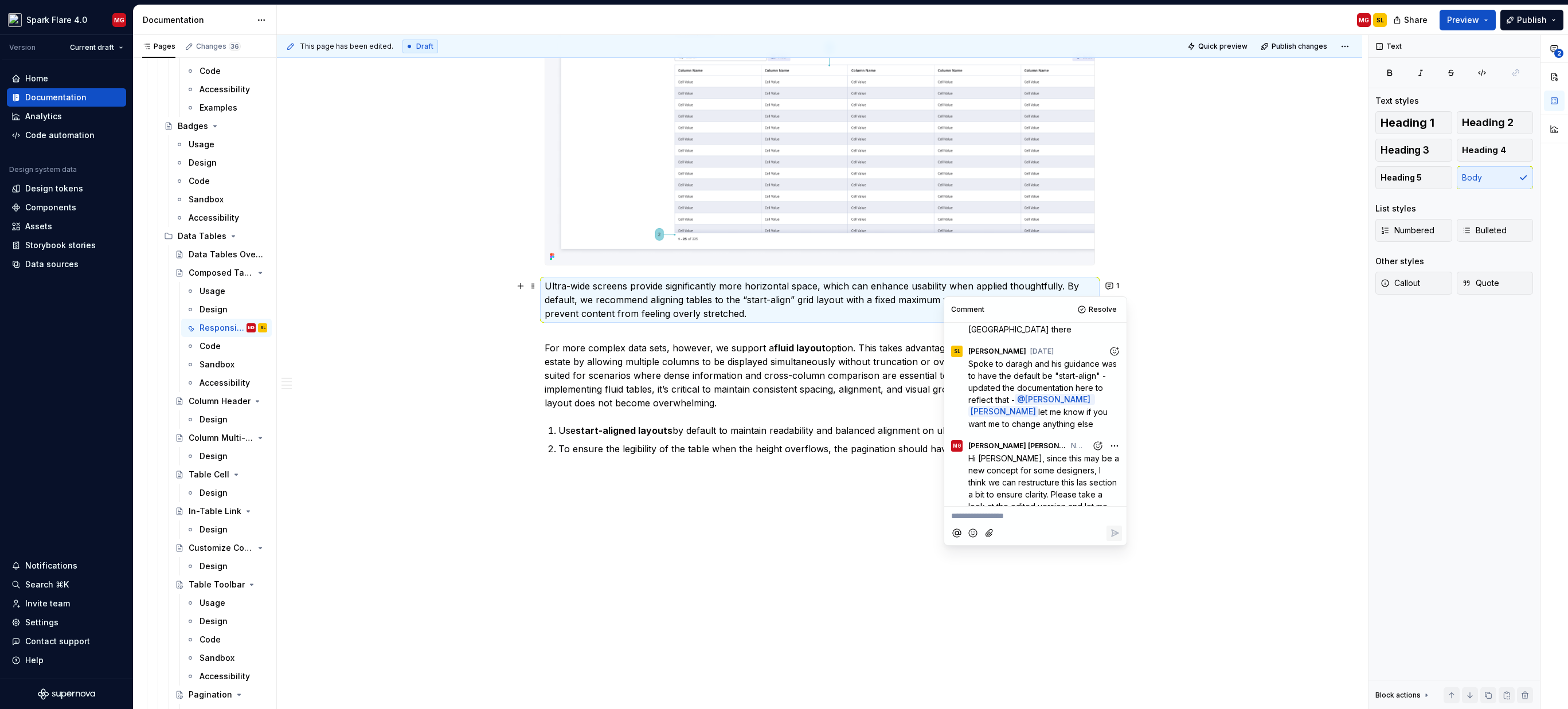
click at [692, 471] on p "To enrich screen reader interactions, please activate Accessibility in Grammarl…" at bounding box center [820, 476] width 551 height 14
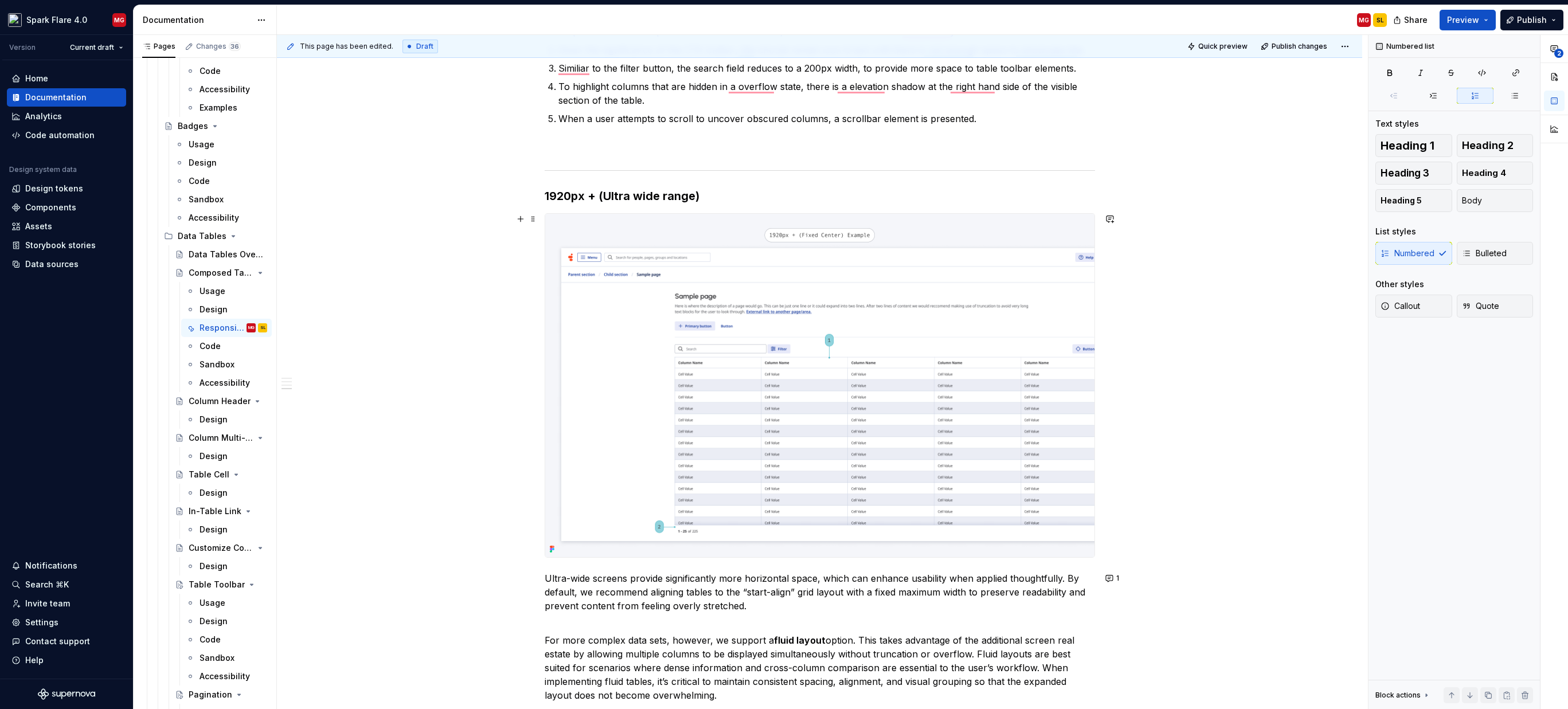
scroll to position [2201, 0]
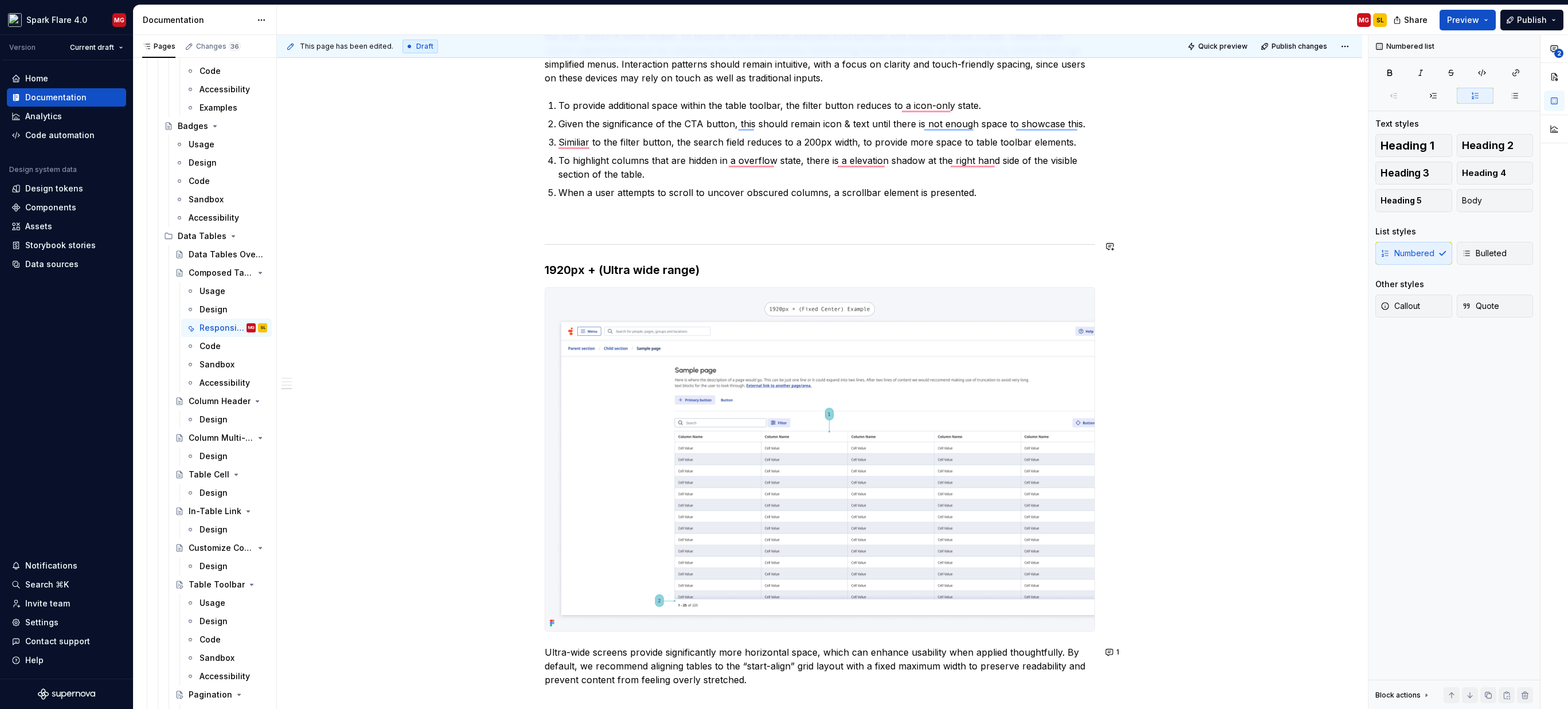
click at [706, 271] on h3 "1920px + (Ultra wide range)" at bounding box center [820, 270] width 551 height 16
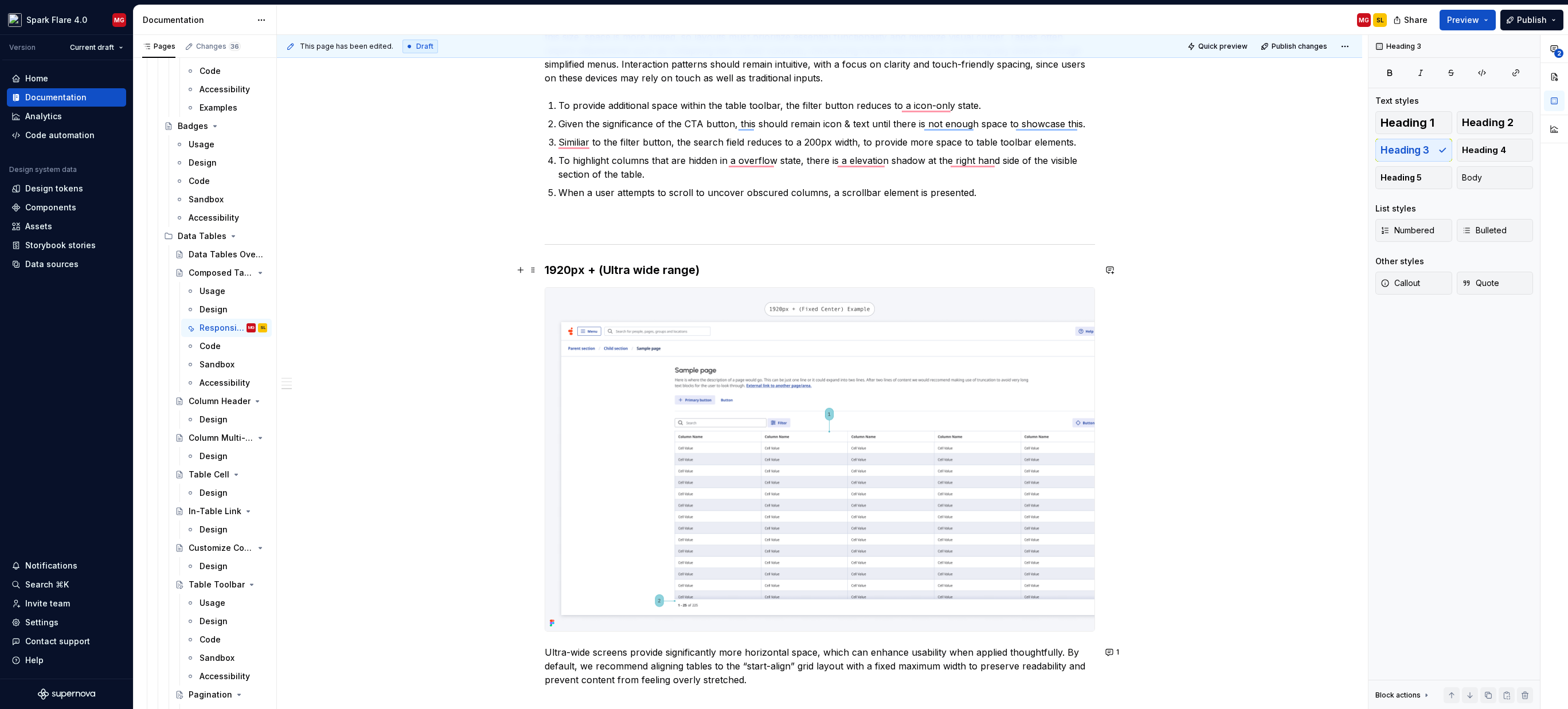
click at [706, 271] on h3 "1920px + (Ultra wide range)" at bounding box center [820, 270] width 551 height 16
copy h3 "1920px + (Ultra wide range)"
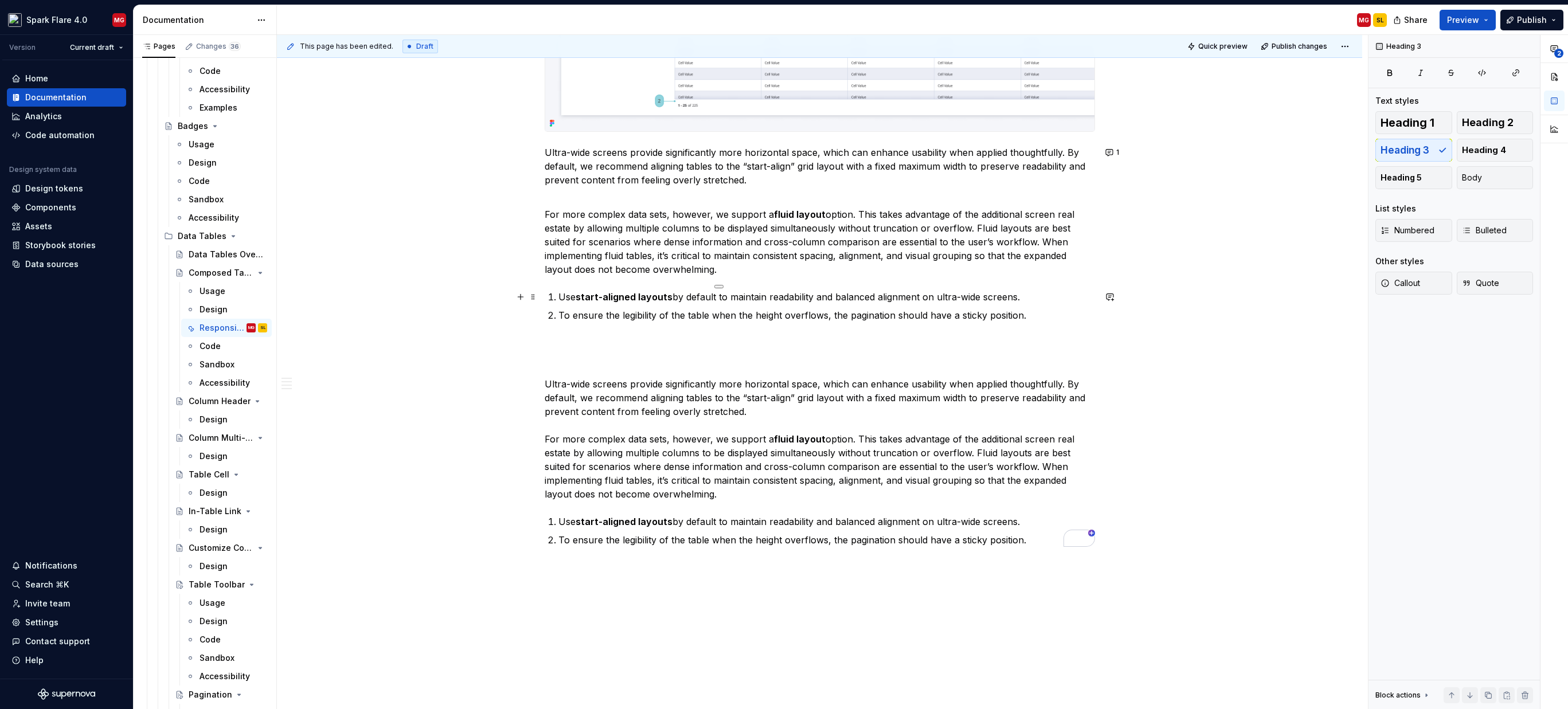
scroll to position [2702, 0]
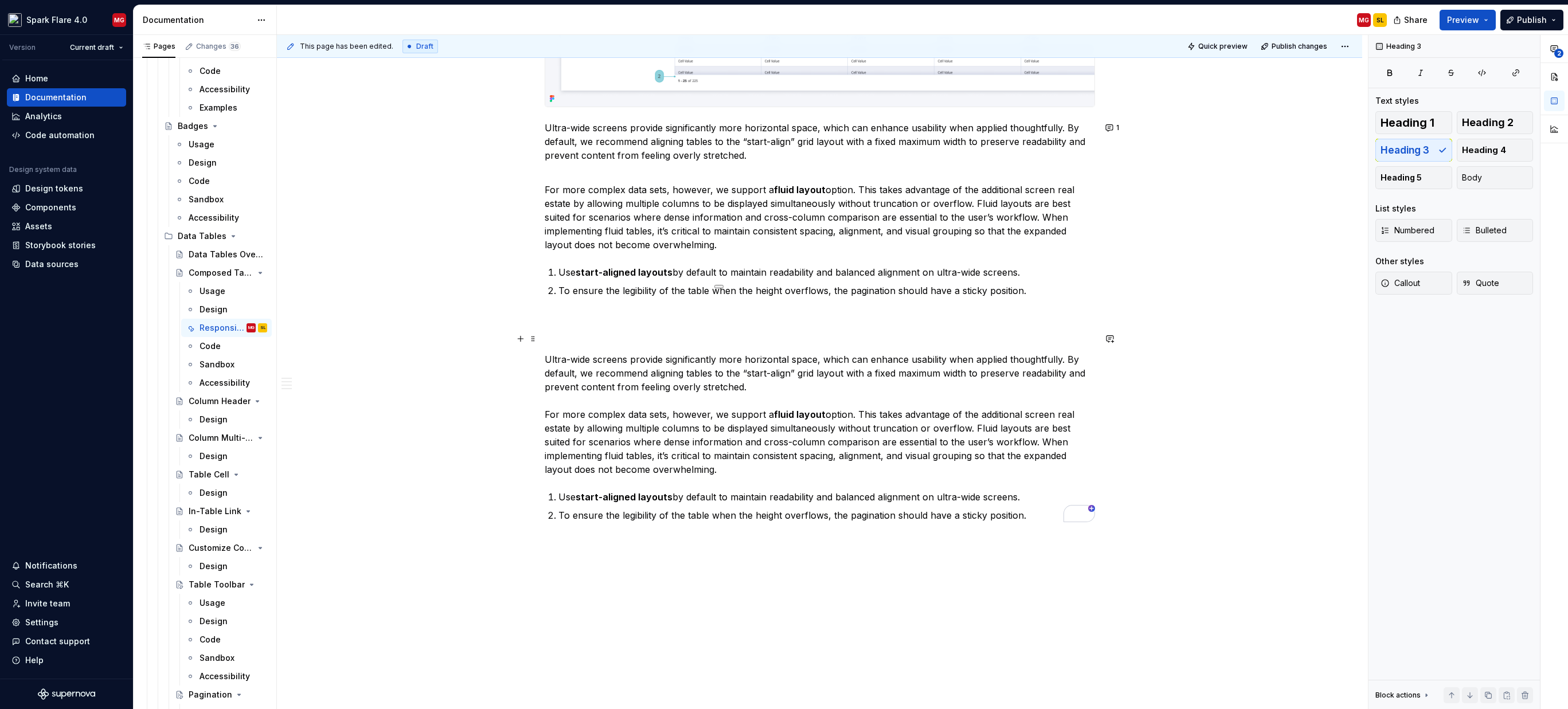
click at [577, 334] on p "To enrich screen reader interactions, please activate Accessibility in Grammarl…" at bounding box center [820, 338] width 551 height 14
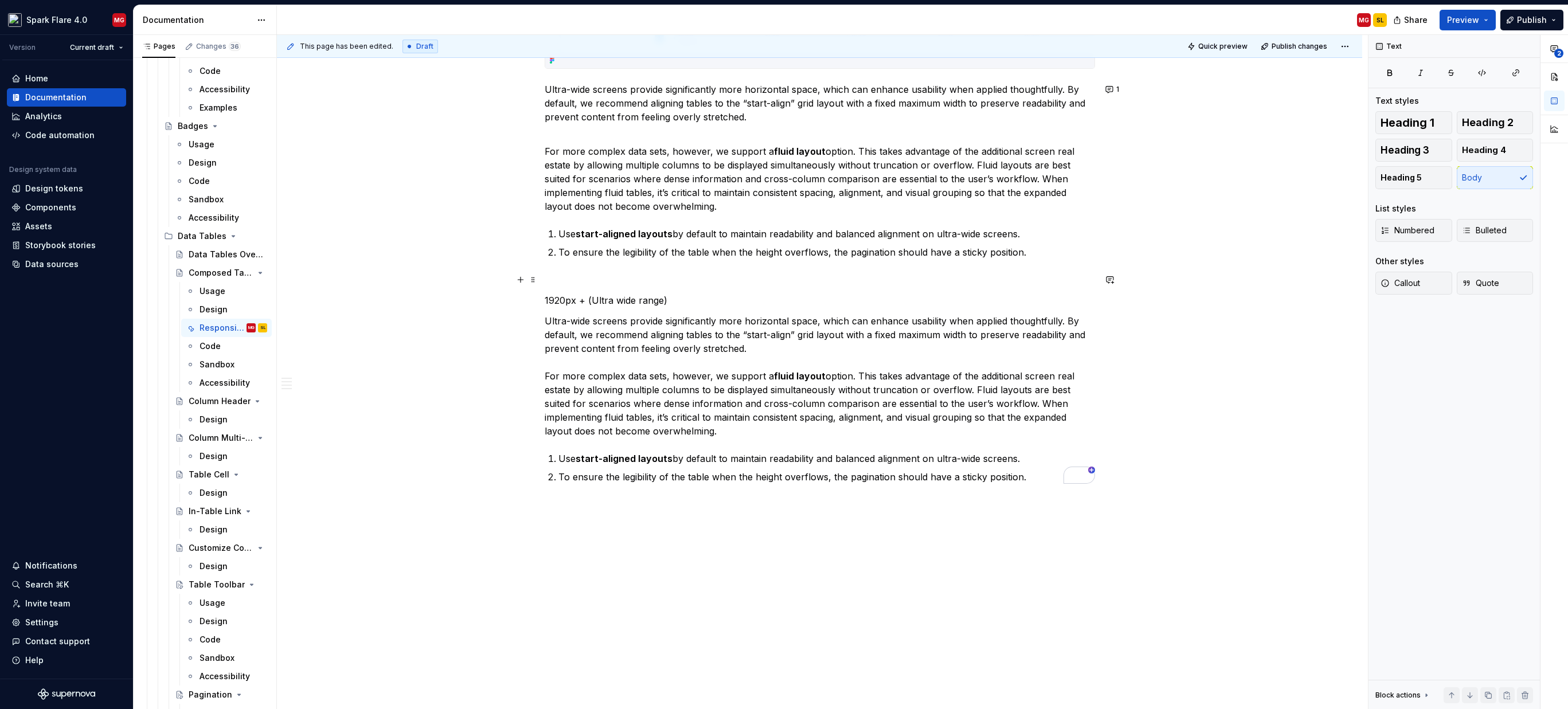
scroll to position [2273, 0]
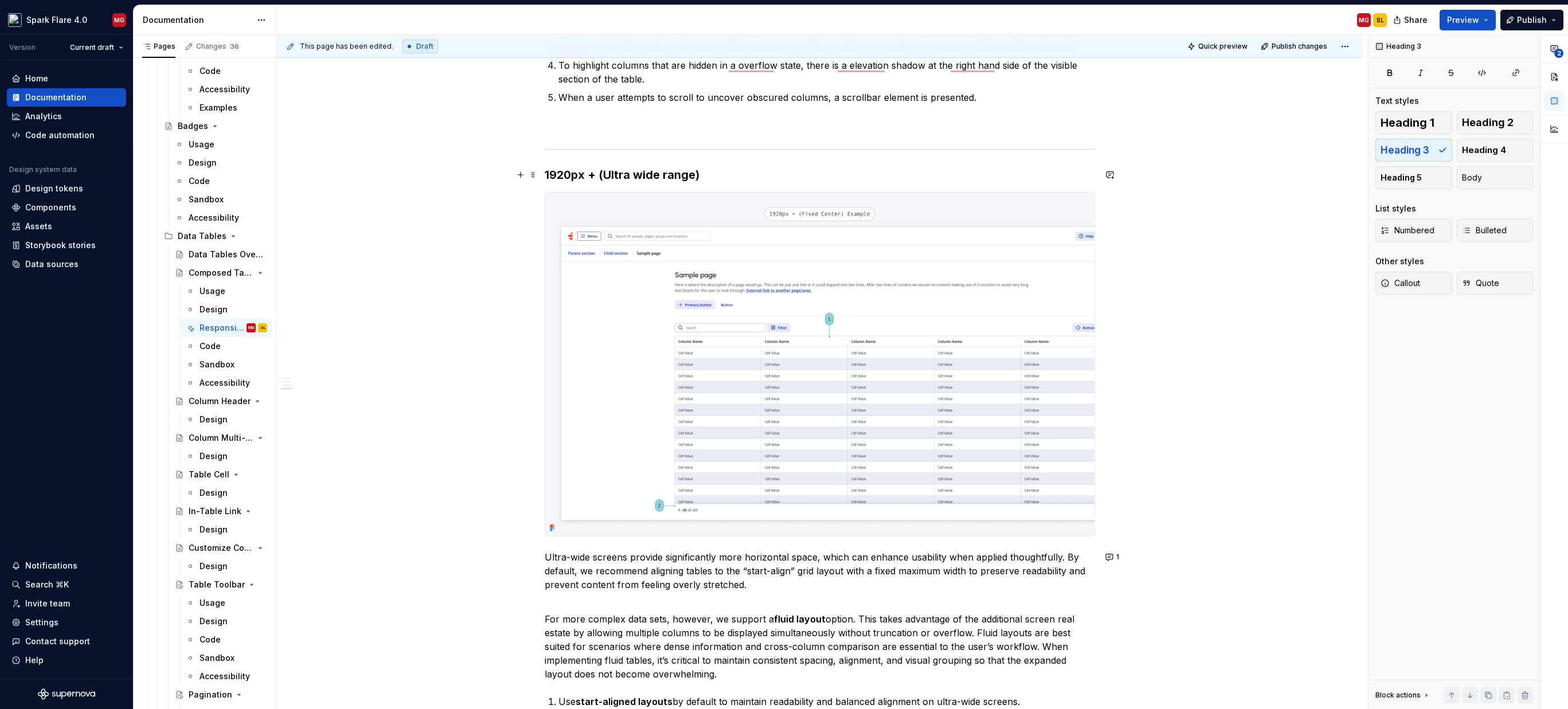
click at [563, 176] on h3 "1920px + (Ultra wide range)" at bounding box center [820, 174] width 551 height 16
click at [569, 175] on h3 "1920px + (Ultra wide range)" at bounding box center [820, 174] width 551 height 16
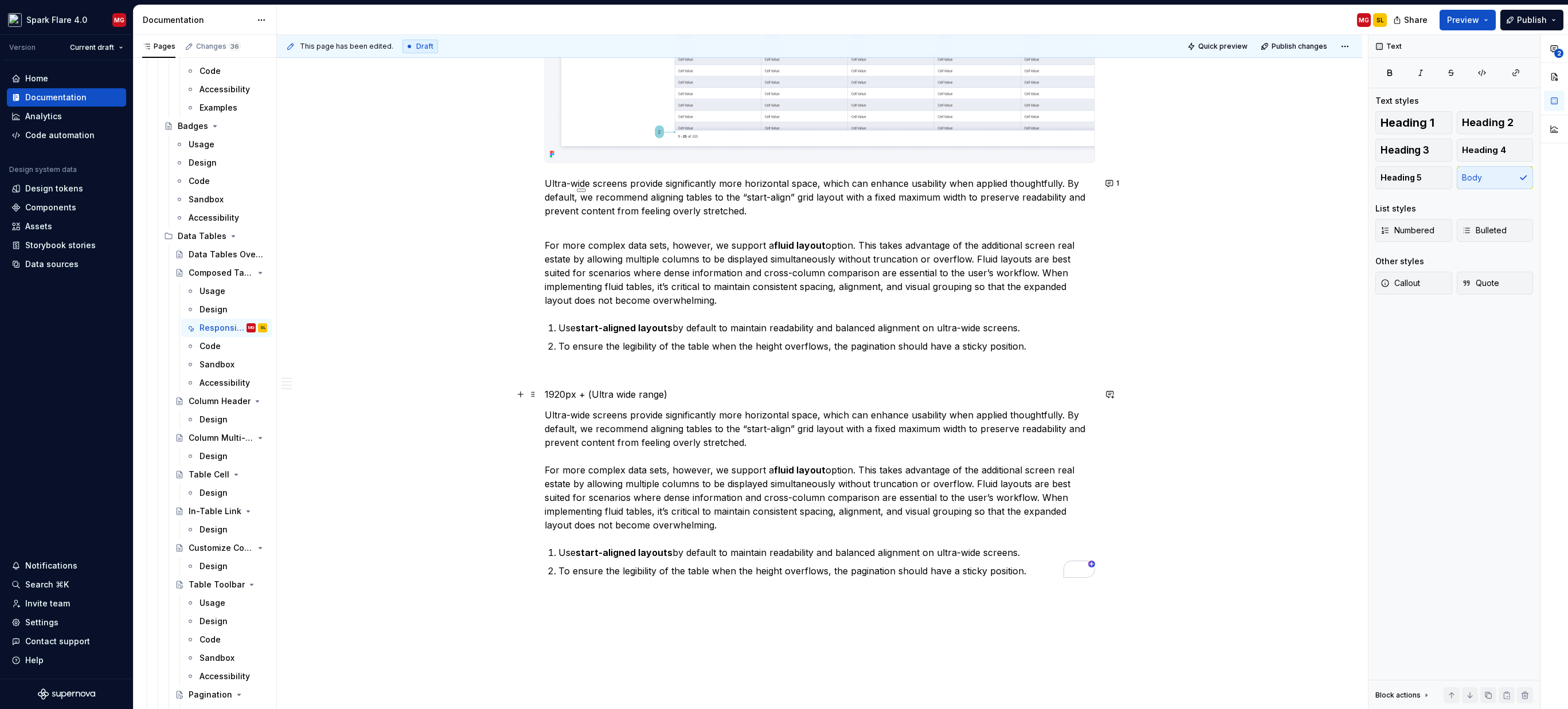
click at [619, 395] on p "1920px + (Ultra wide range)" at bounding box center [820, 394] width 551 height 14
click at [637, 372] on button "button" at bounding box center [638, 372] width 16 height 16
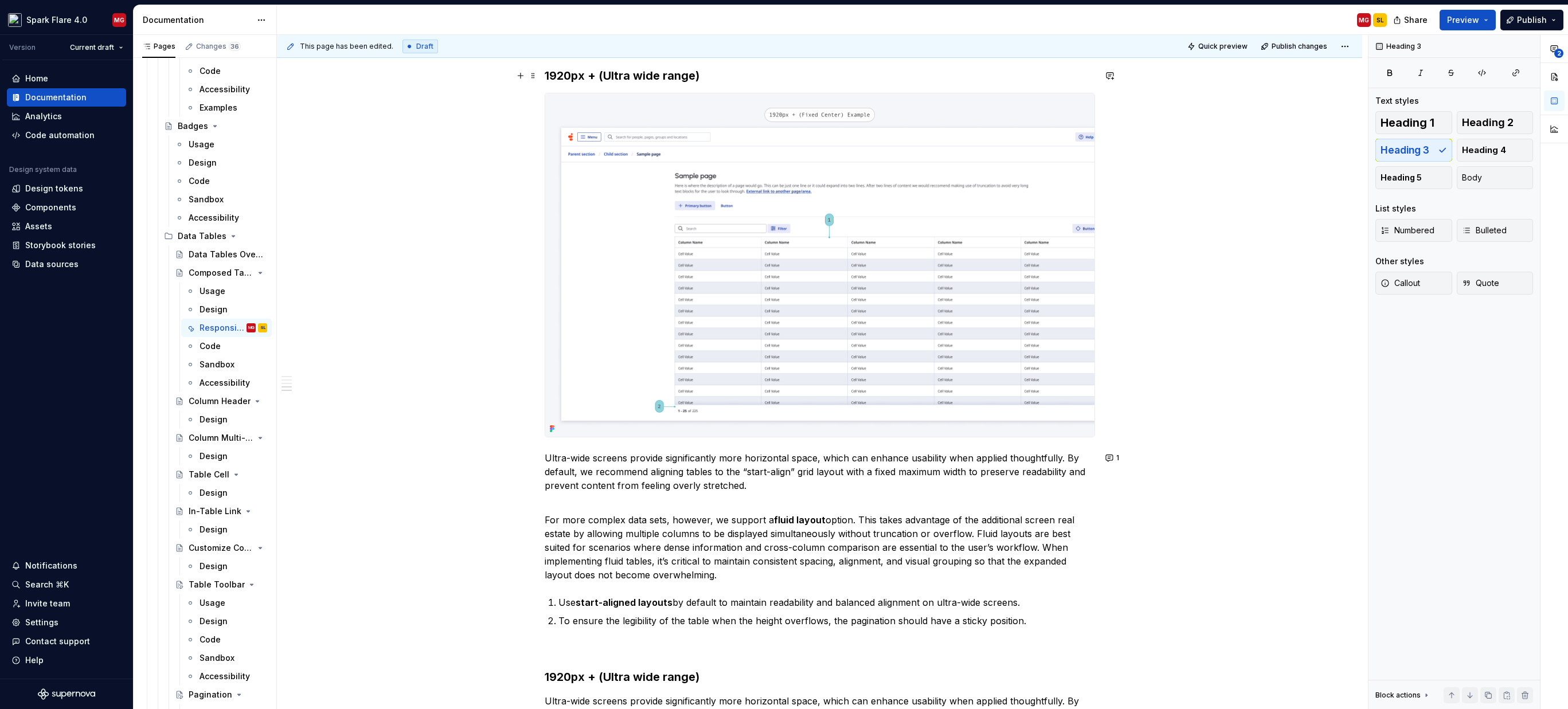
click at [648, 78] on h3 "1920px + (Ultra wide range)" at bounding box center [820, 75] width 551 height 16
click at [650, 76] on h3 "1920px + (Ultra wide range)" at bounding box center [820, 75] width 551 height 16
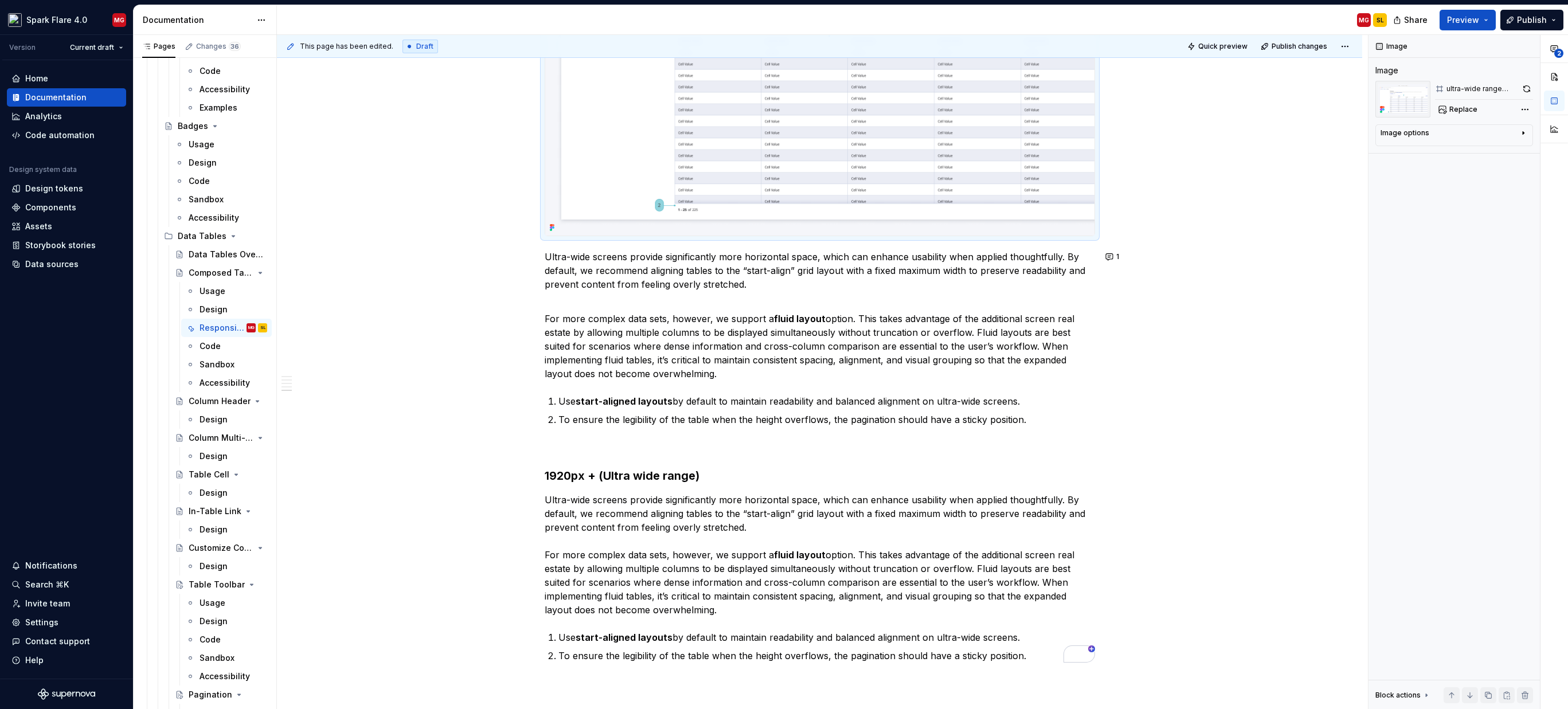
type textarea "*"
click at [856, 221] on img "To enrich screen reader interactions, please activate Accessibility in Grammarl…" at bounding box center [819, 64] width 549 height 343
copy h3 "1920px + (Ultra wide range)"
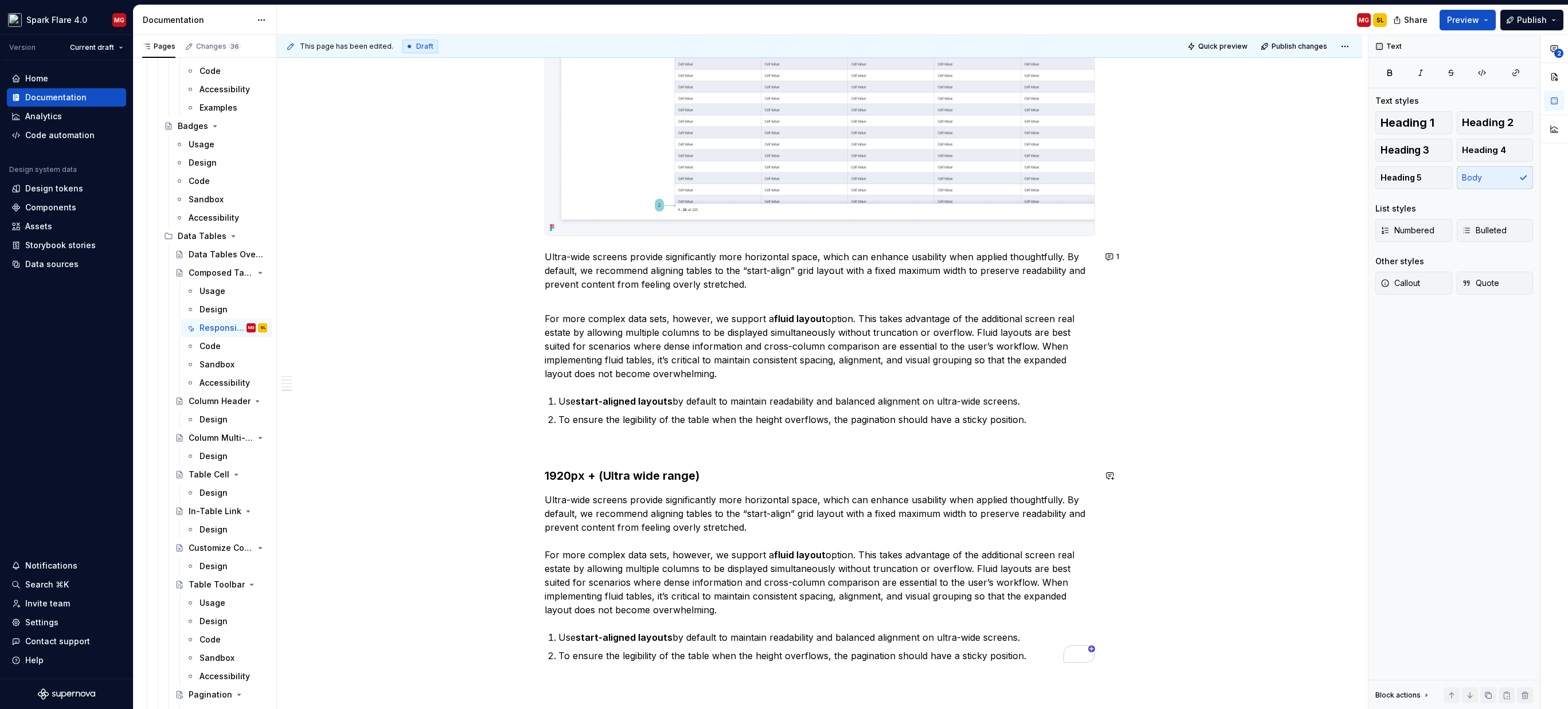
click at [720, 476] on h3 "1920px + (Ultra wide range)" at bounding box center [820, 475] width 551 height 16
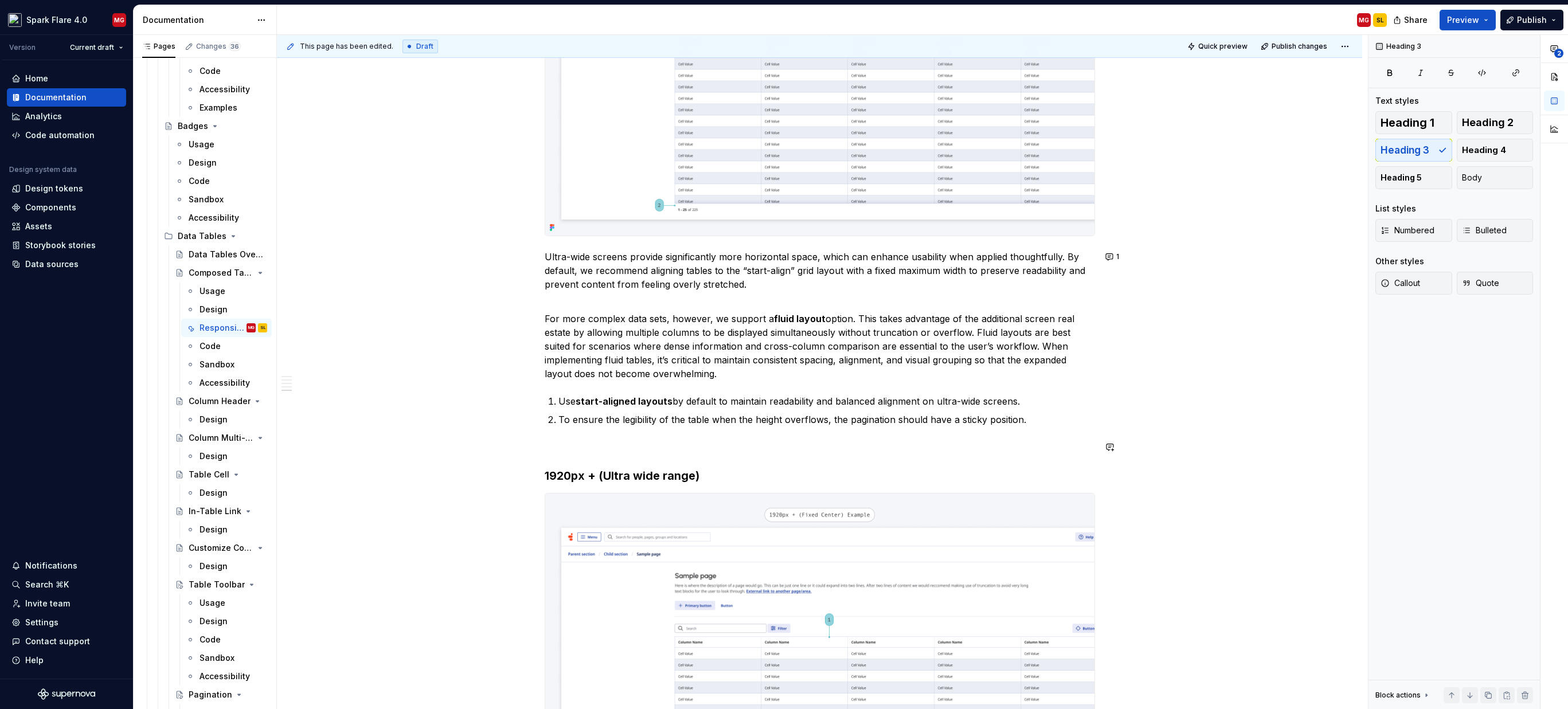
click at [677, 454] on p "To enrich screen reader interactions, please activate Accessibility in Grammarl…" at bounding box center [820, 447] width 551 height 14
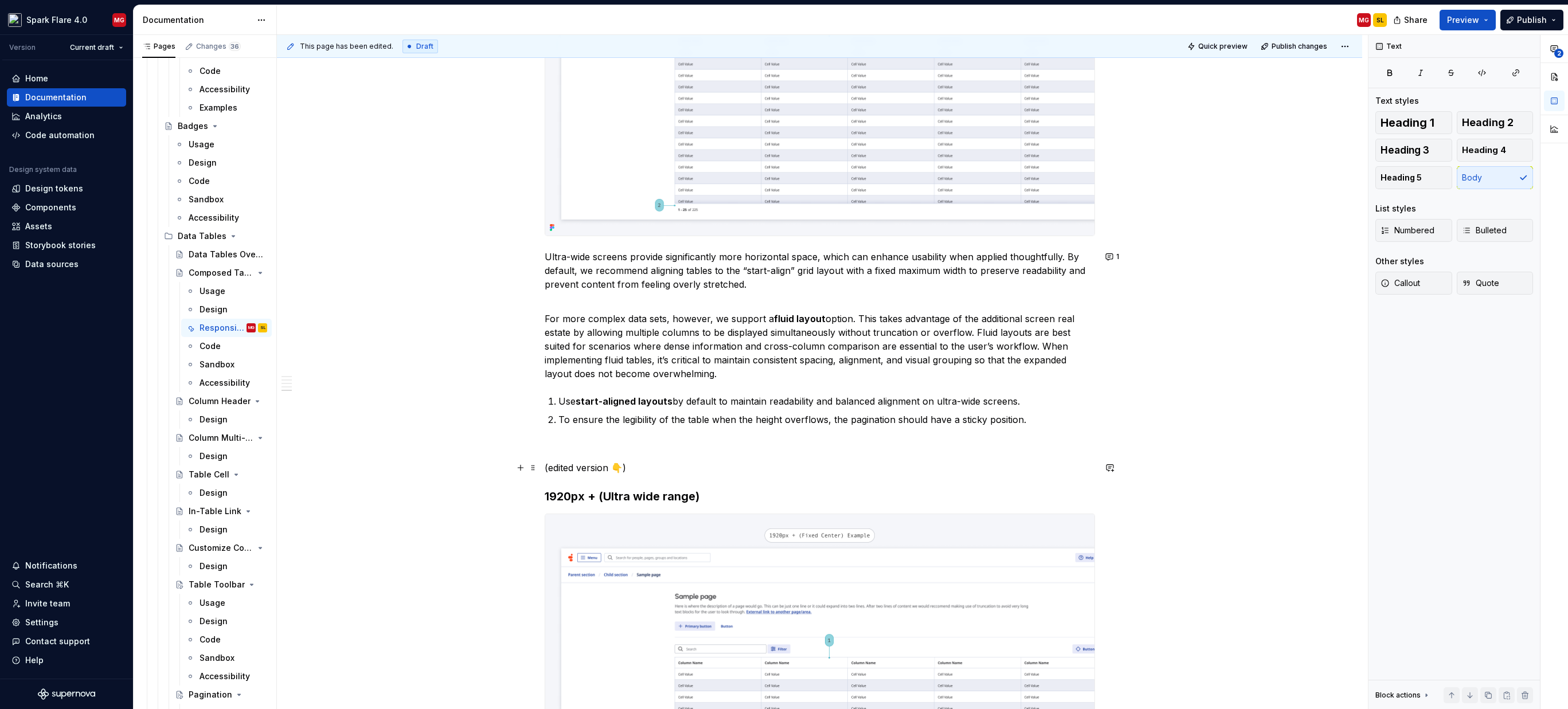
click at [557, 465] on p "(edited version 👇)" at bounding box center [820, 468] width 551 height 14
click at [750, 448] on button "button" at bounding box center [753, 446] width 16 height 16
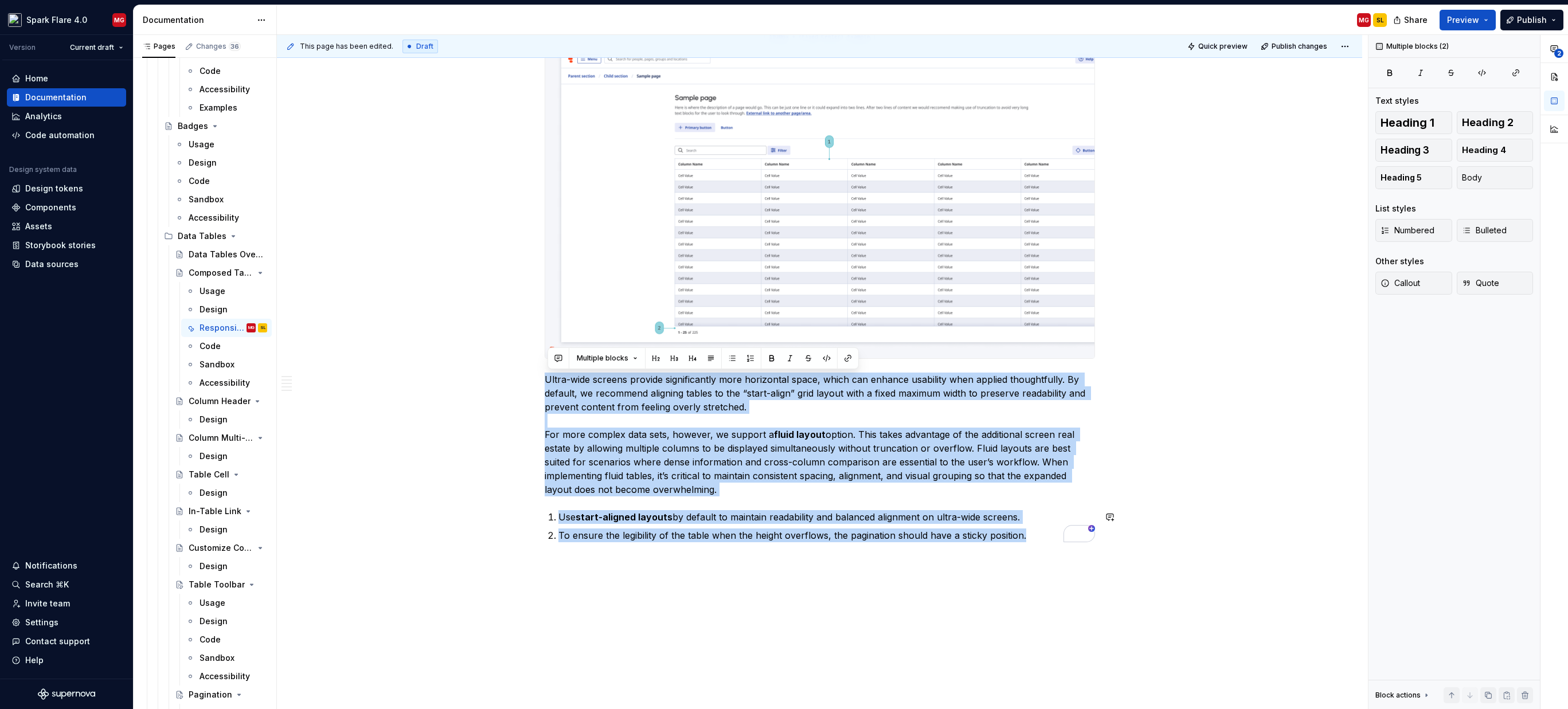
drag, startPoint x: 547, startPoint y: 378, endPoint x: 1231, endPoint y: 585, distance: 714.6
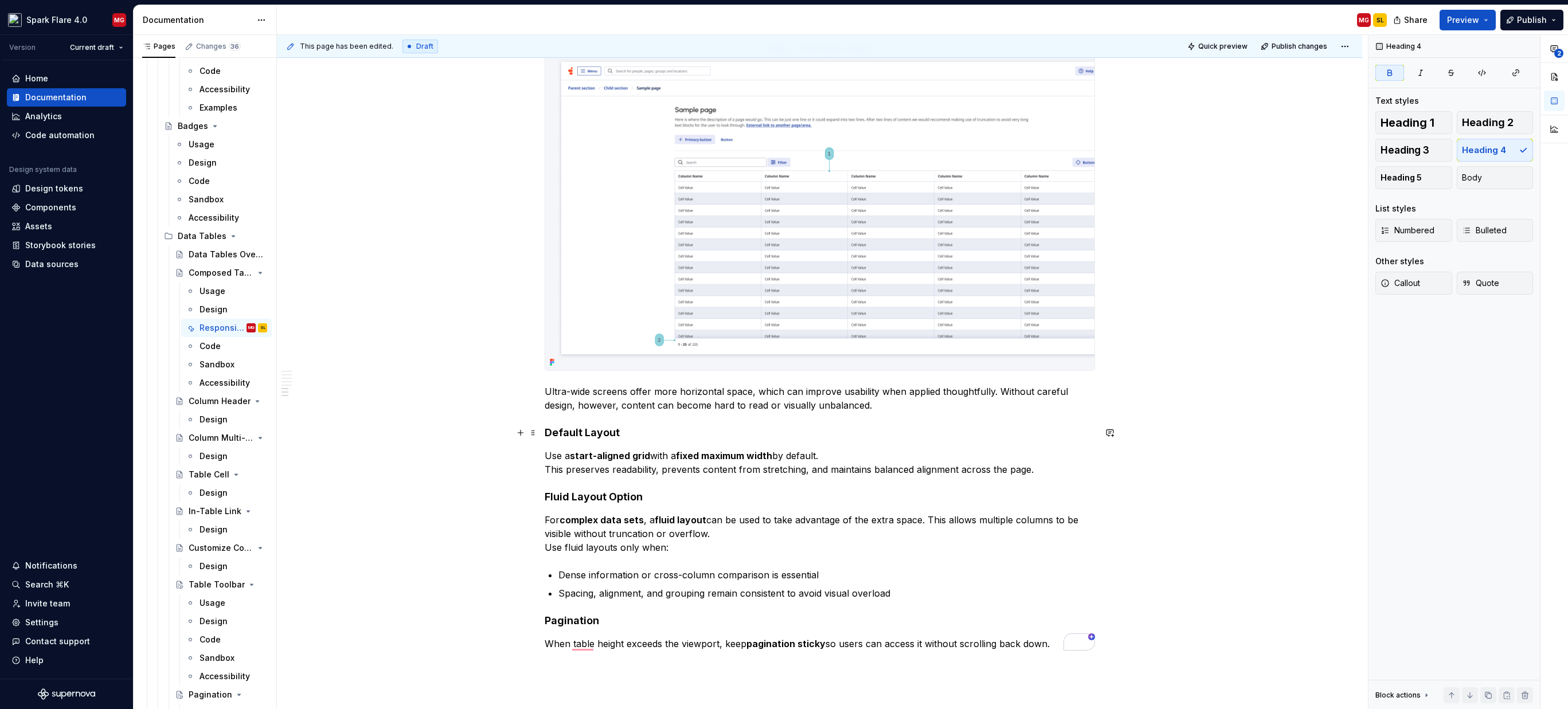
click at [580, 430] on strong "Default Layout" at bounding box center [582, 432] width 75 height 12
click at [619, 410] on button "Heading 4" at bounding box center [599, 410] width 55 height 16
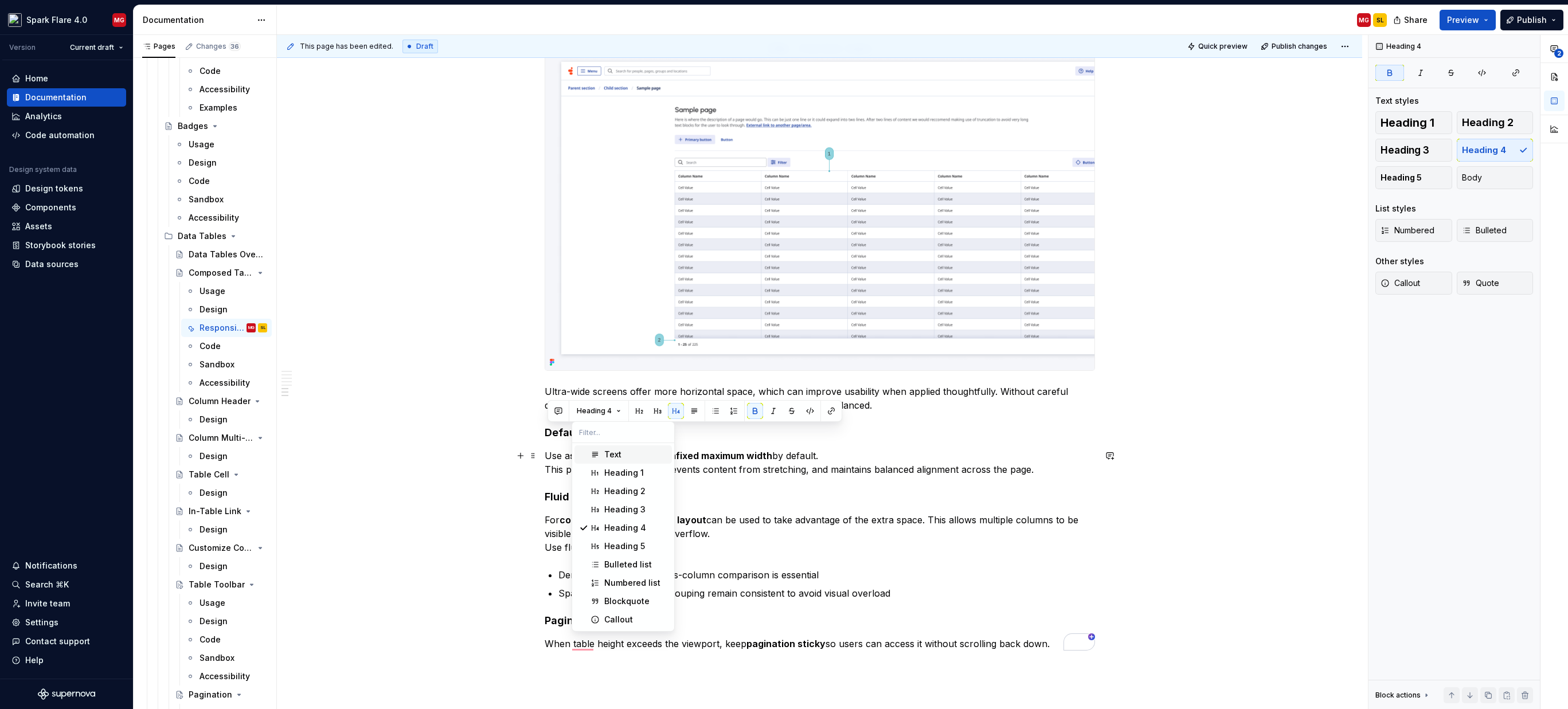
click at [634, 452] on div "Text" at bounding box center [636, 454] width 63 height 12
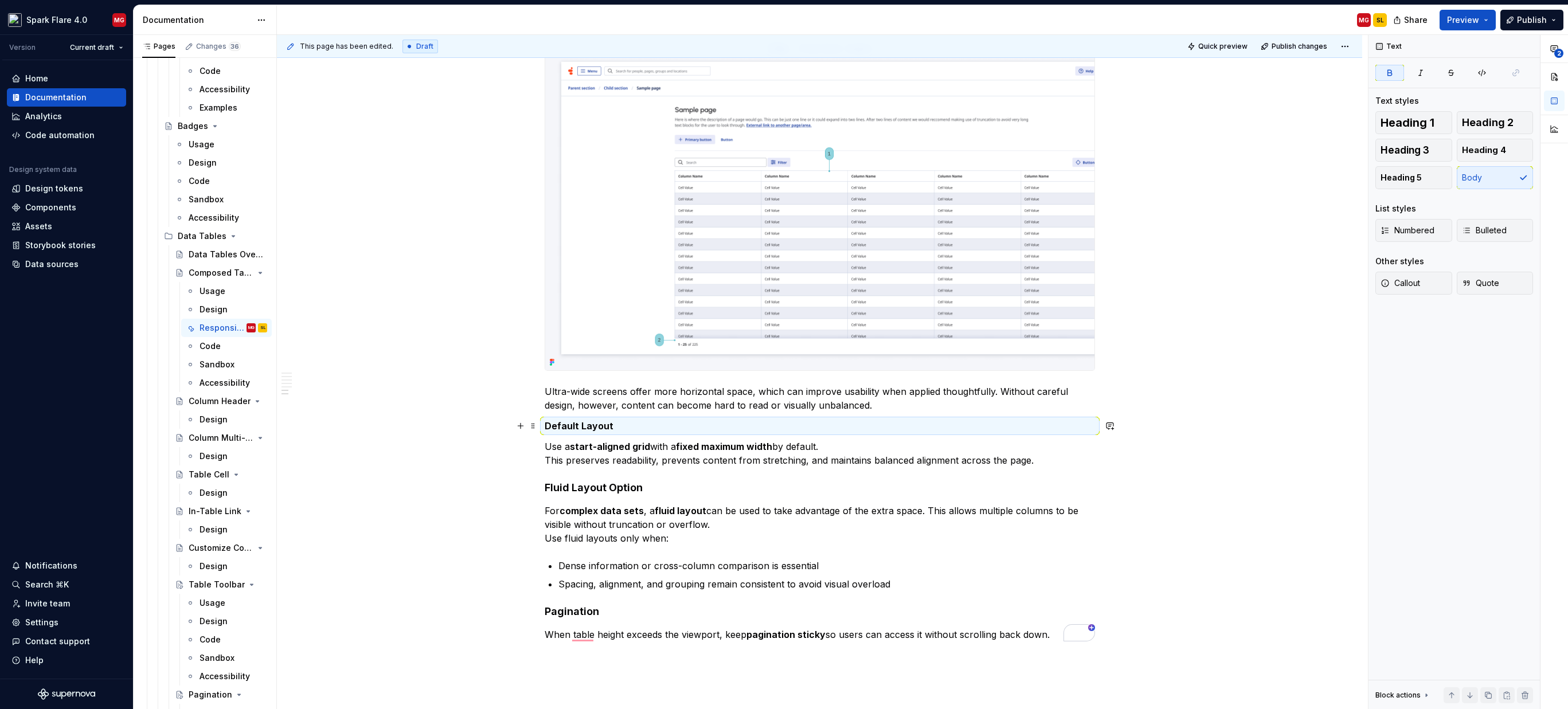
click at [586, 426] on strong "Default Layout" at bounding box center [579, 426] width 69 height 12
click at [657, 402] on button "button" at bounding box center [656, 404] width 16 height 16
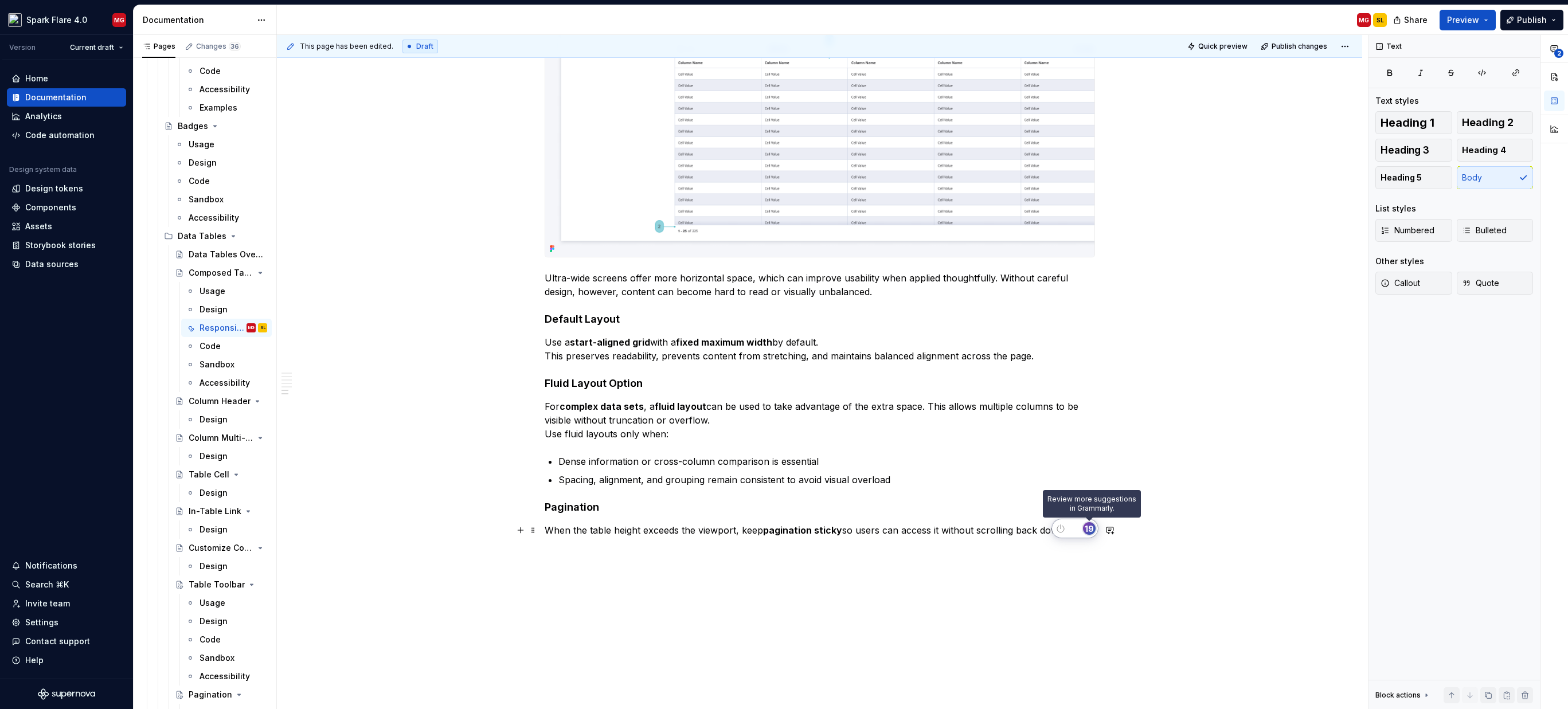
click at [1093, 531] on div "19" at bounding box center [1089, 528] width 12 height 12
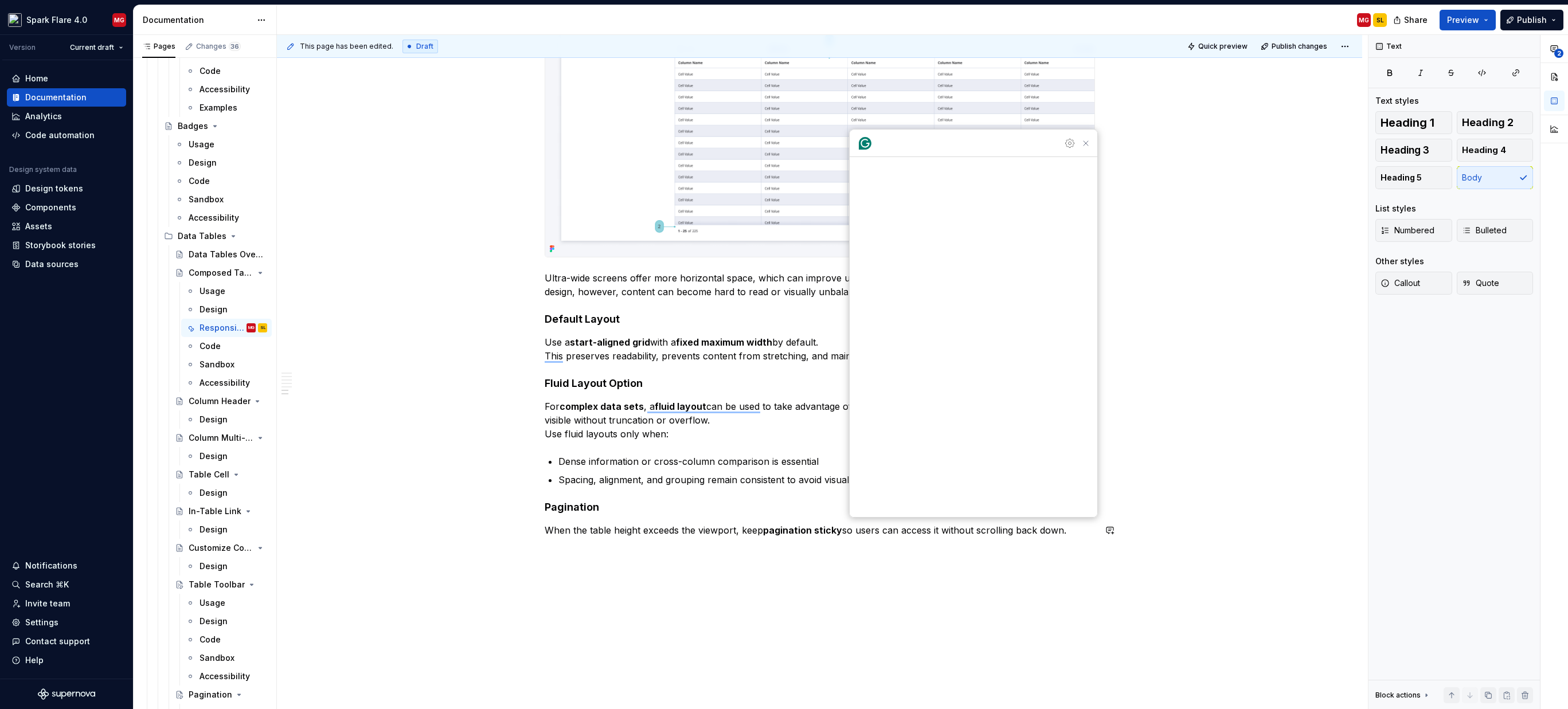
drag, startPoint x: 1064, startPoint y: 561, endPoint x: 792, endPoint y: 410, distance: 311.1
click at [1063, 561] on div "This page has been edited. Draft Quick preview Publish changes Composed Table T…" at bounding box center [823, 372] width 1091 height 675
click at [712, 409] on p "For complex data sets , a fluid layout can be used to take advantage of the ext…" at bounding box center [820, 420] width 551 height 41
click at [675, 554] on p "To enrich screen reader interactions, please activate Accessibility in Grammarl…" at bounding box center [820, 551] width 551 height 14
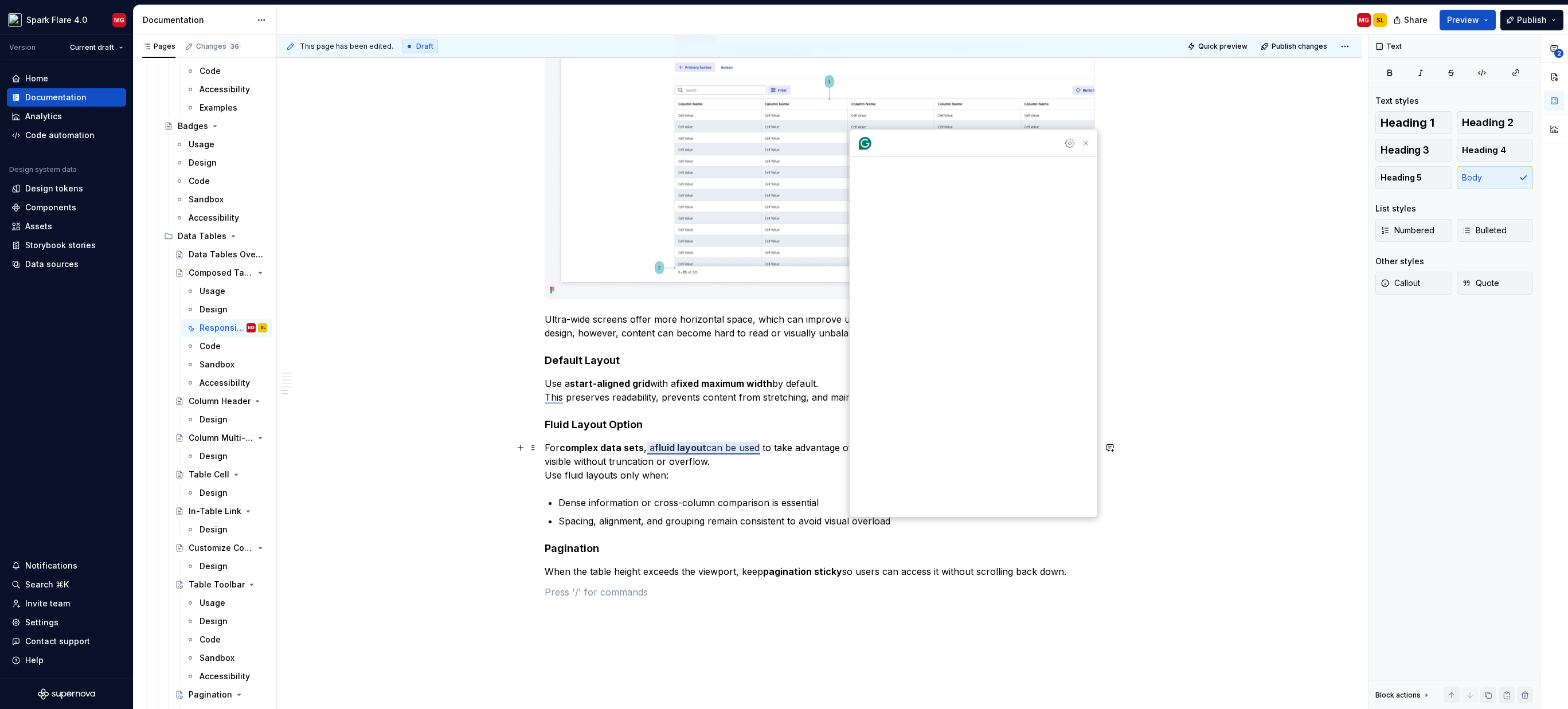
scroll to position [3130, 0]
click at [1242, 471] on div "This page has been edited. Draft Quick preview Publish changes Composed Table T…" at bounding box center [823, 372] width 1091 height 675
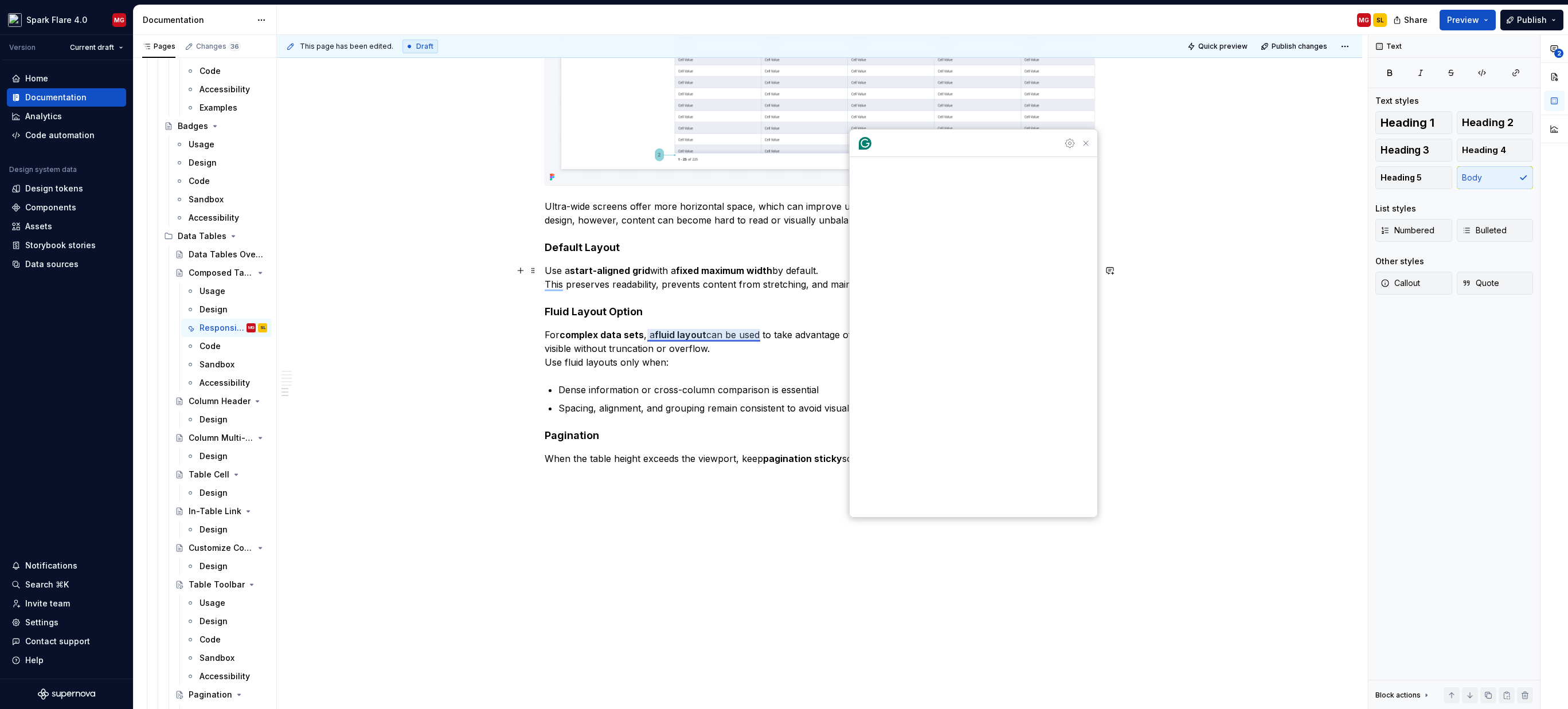
scroll to position [3249, 0]
click at [1147, 287] on div "This page has been edited. Draft Quick preview Publish changes Composed Table T…" at bounding box center [823, 372] width 1091 height 675
click at [1088, 148] on icon "Close Grammarly Assistant" at bounding box center [1085, 143] width 9 height 9
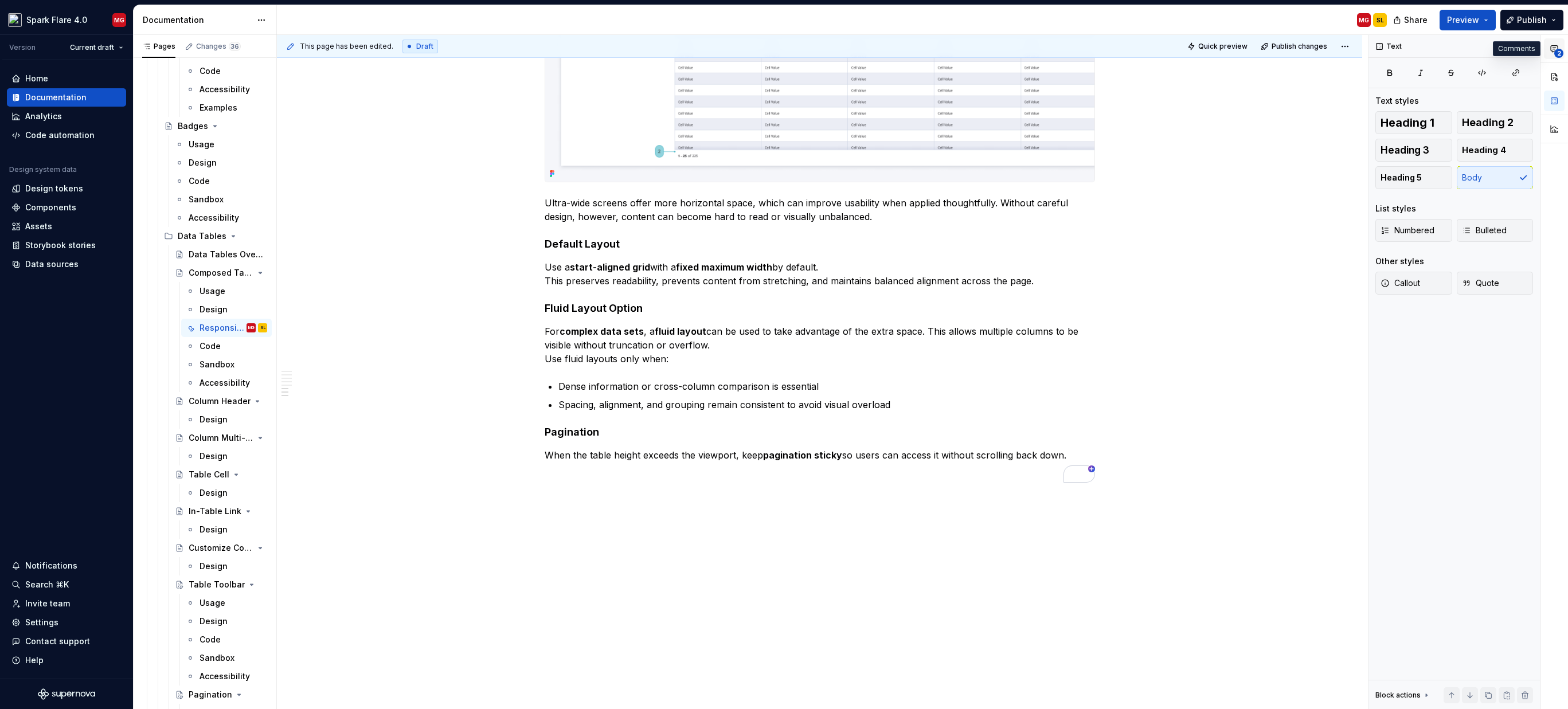
click at [1556, 46] on icon "button" at bounding box center [1554, 48] width 9 height 9
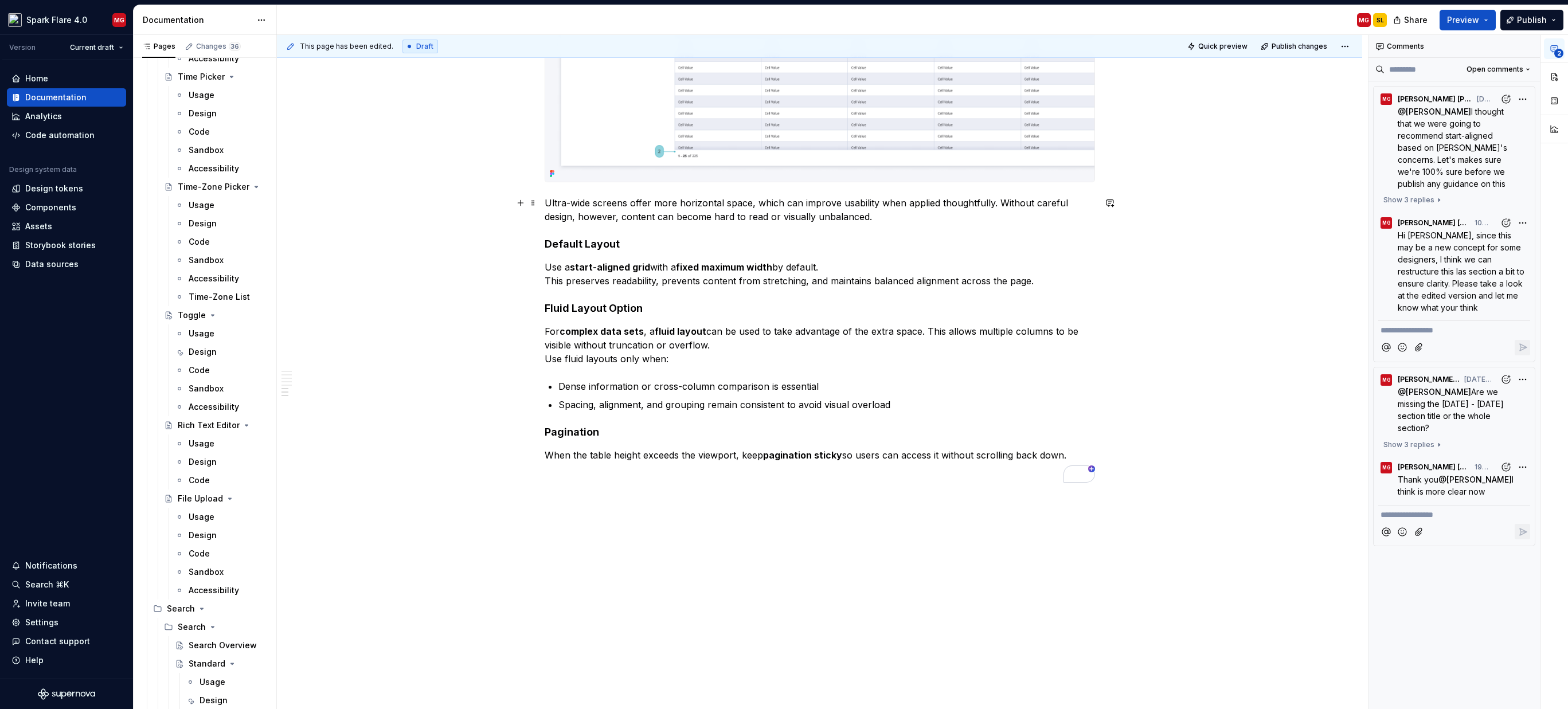
scroll to position [4714, 0]
type textarea "*"
